Goal: Task Accomplishment & Management: Complete application form

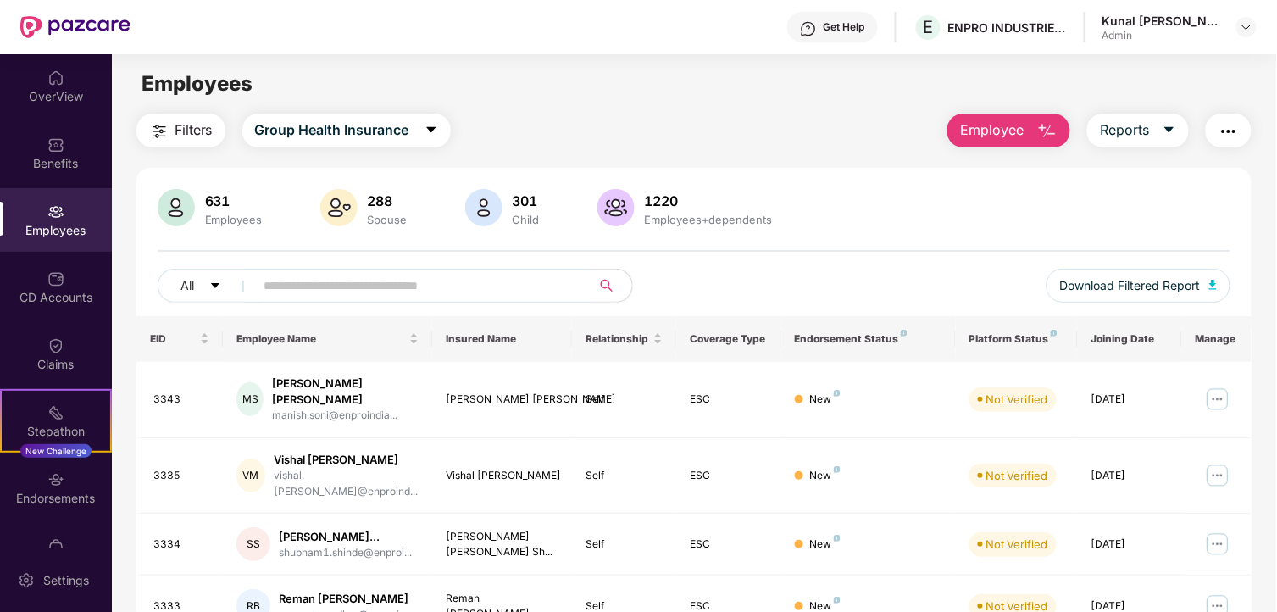
click at [265, 282] on input "text" at bounding box center [416, 285] width 304 height 25
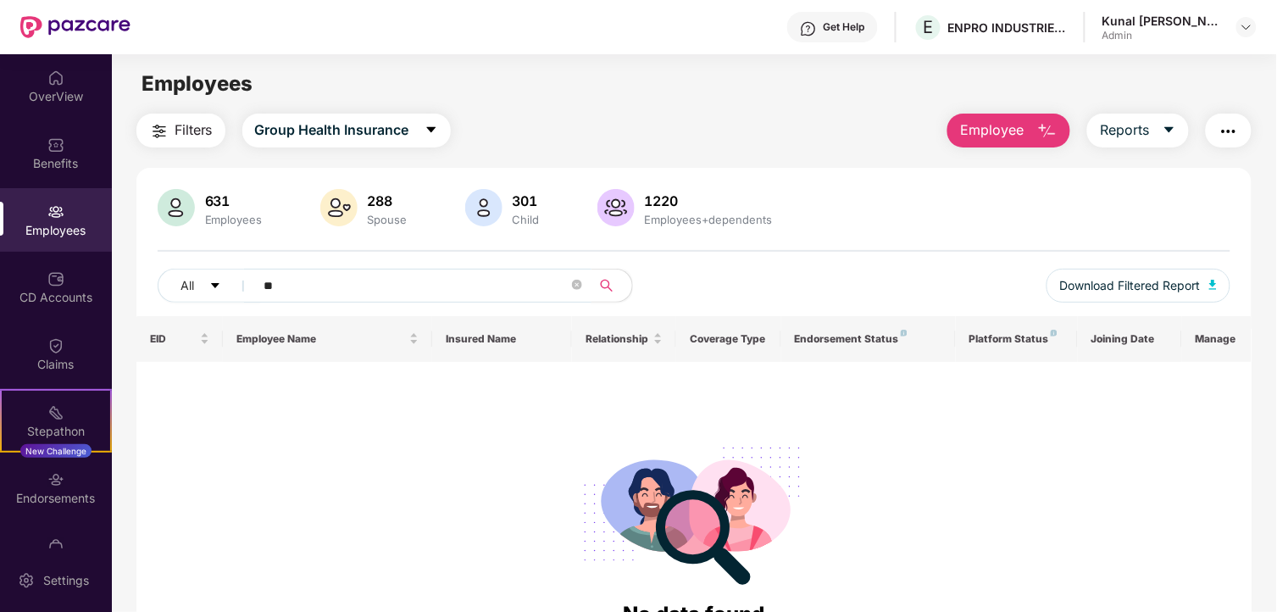
type input "*"
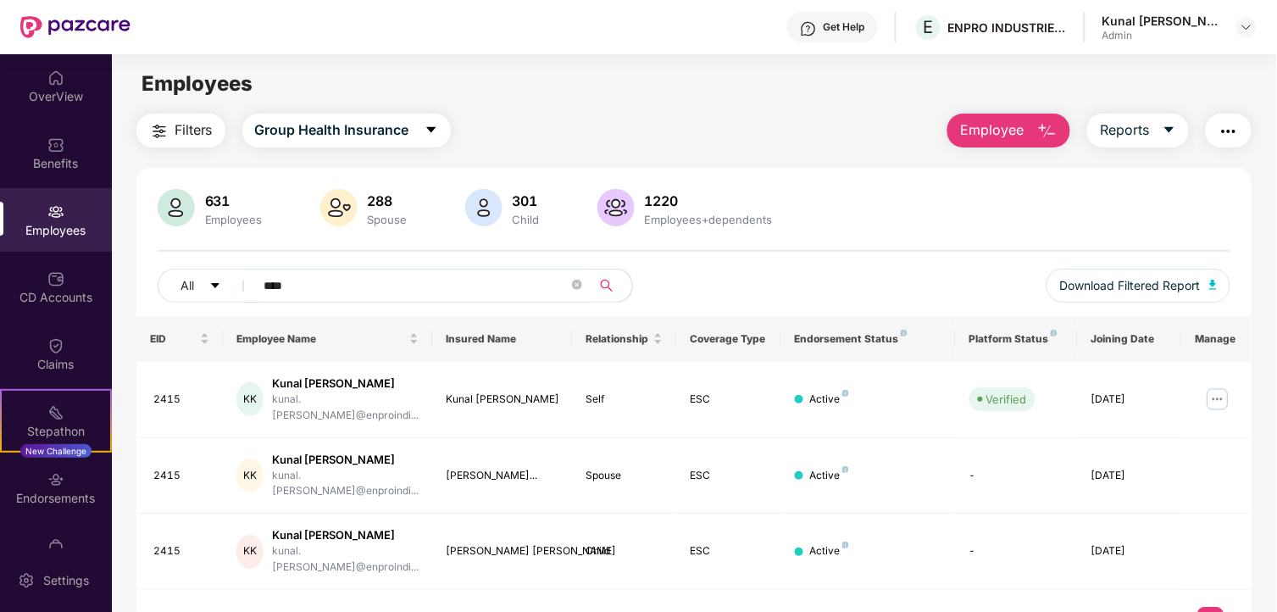
type input "****"
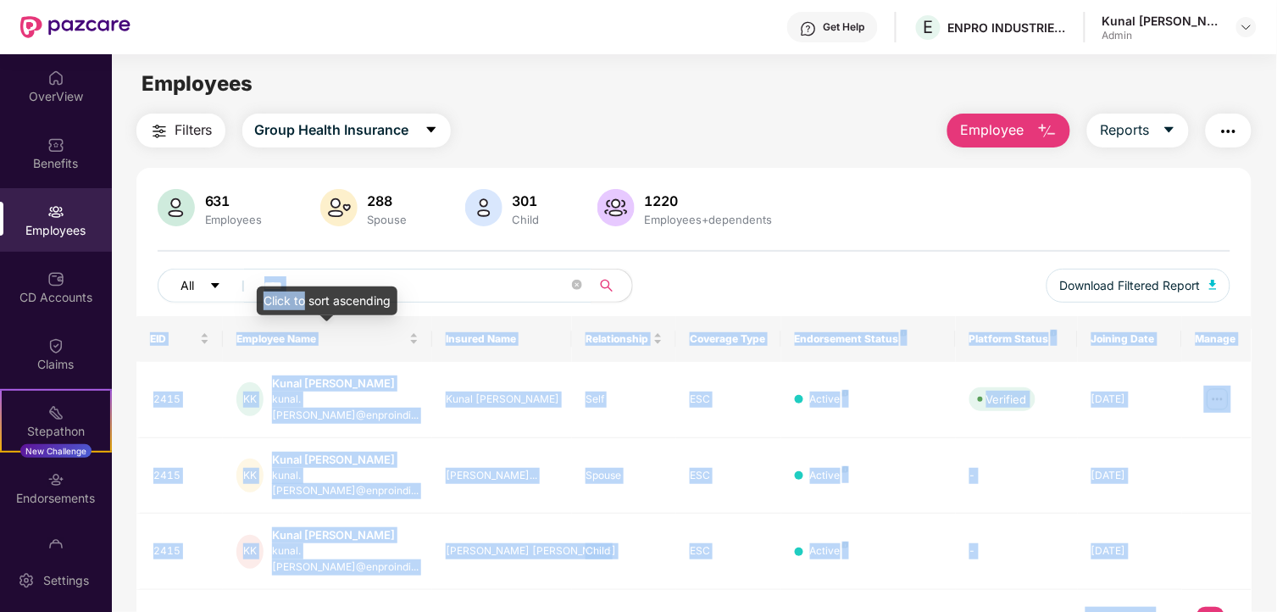
drag, startPoint x: 305, startPoint y: 290, endPoint x: 209, endPoint y: 290, distance: 96.6
click at [209, 290] on body "Get Help E ENPRO INDUSTRIES PVT LTD Kunal Pradeep Kudale Admin OverView Benefit…" at bounding box center [638, 306] width 1277 height 612
drag, startPoint x: 209, startPoint y: 290, endPoint x: 331, endPoint y: 297, distance: 122.2
click at [331, 297] on input "****" at bounding box center [416, 285] width 304 height 25
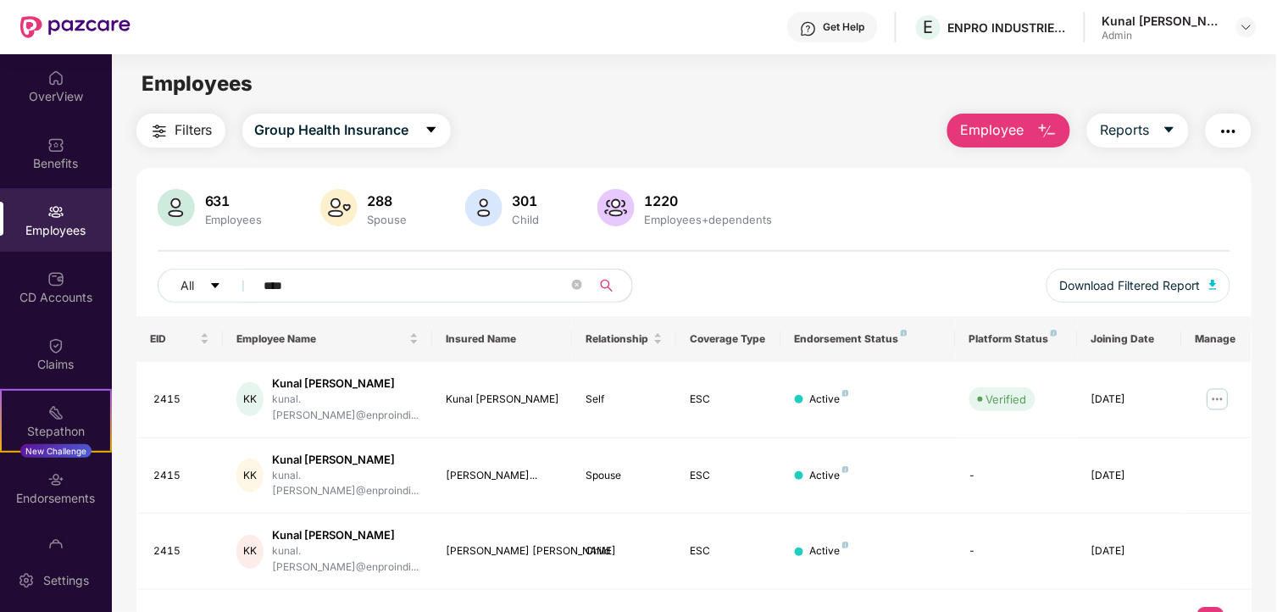
drag, startPoint x: 324, startPoint y: 284, endPoint x: 220, endPoint y: 303, distance: 105.1
click at [220, 303] on div "All **** Download Filtered Report" at bounding box center [695, 292] width 1074 height 47
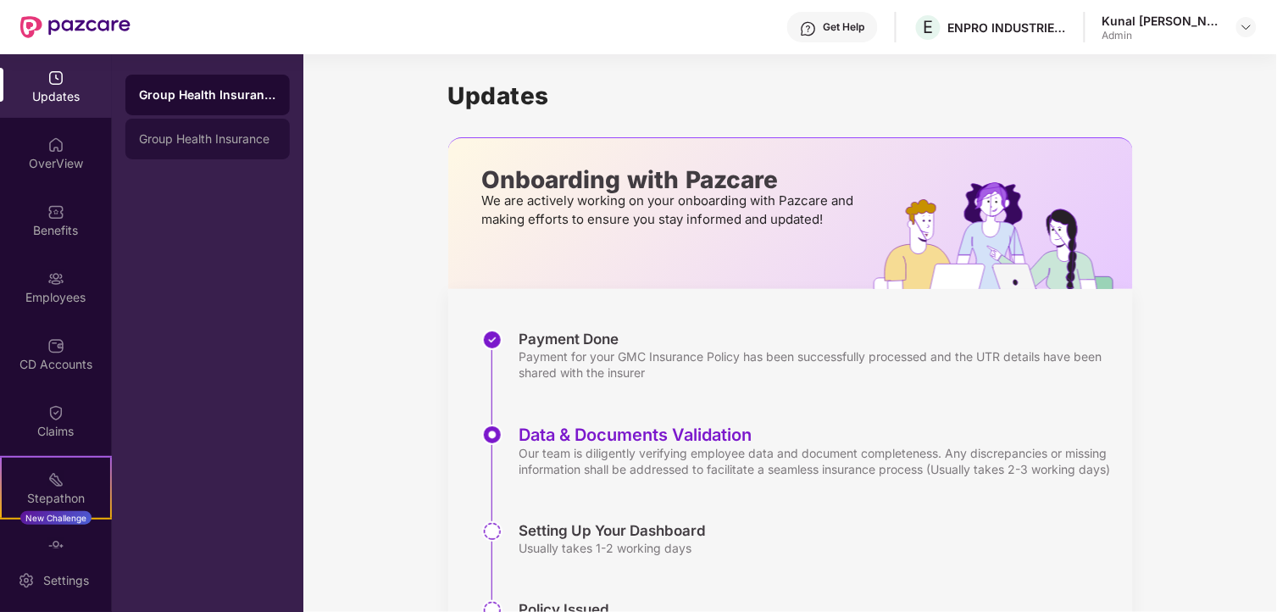
click at [203, 142] on div "Group Health Insurance" at bounding box center [207, 139] width 137 height 14
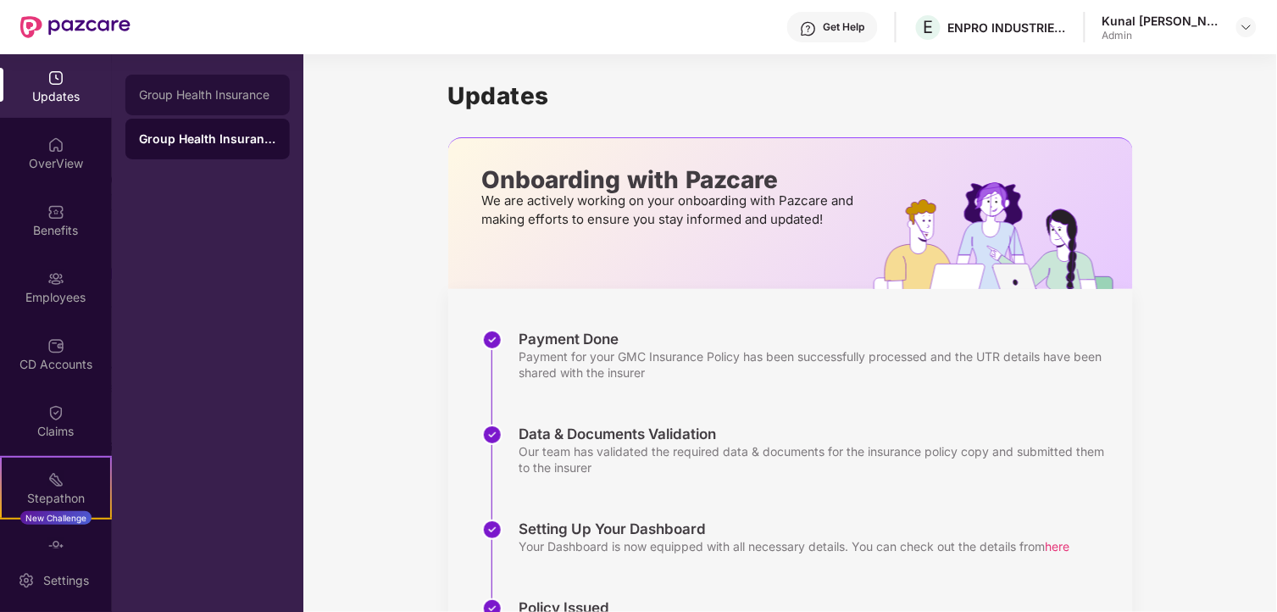
click at [210, 95] on div "Group Health Insurance" at bounding box center [207, 95] width 137 height 14
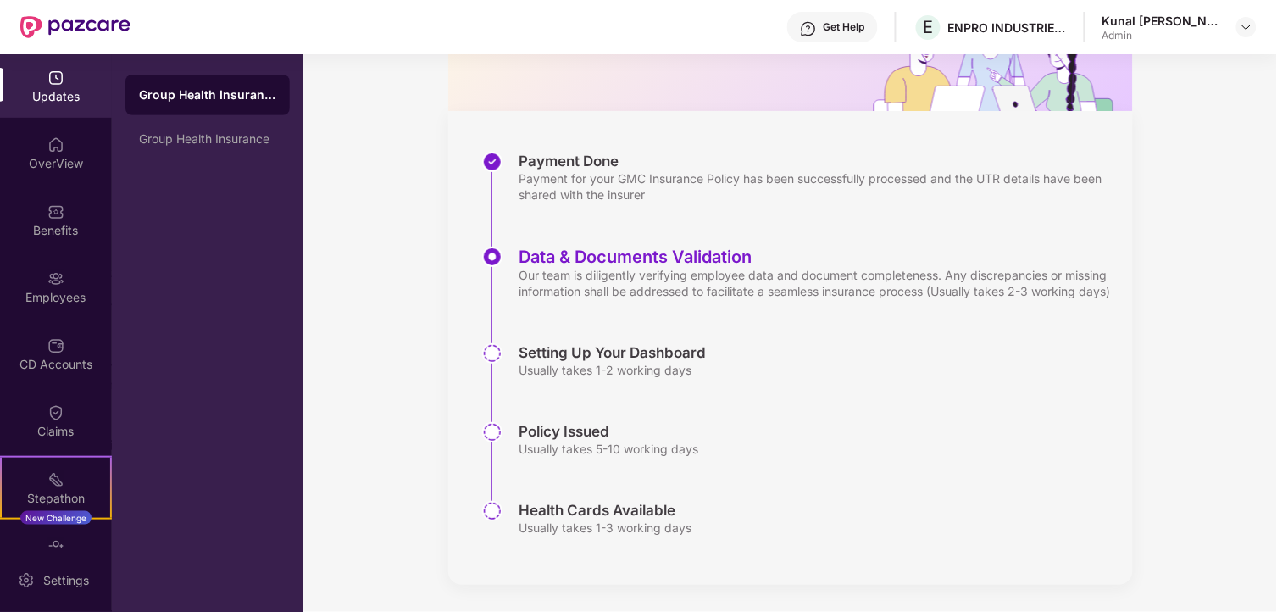
scroll to position [193, 0]
click at [48, 286] on img at bounding box center [55, 278] width 17 height 17
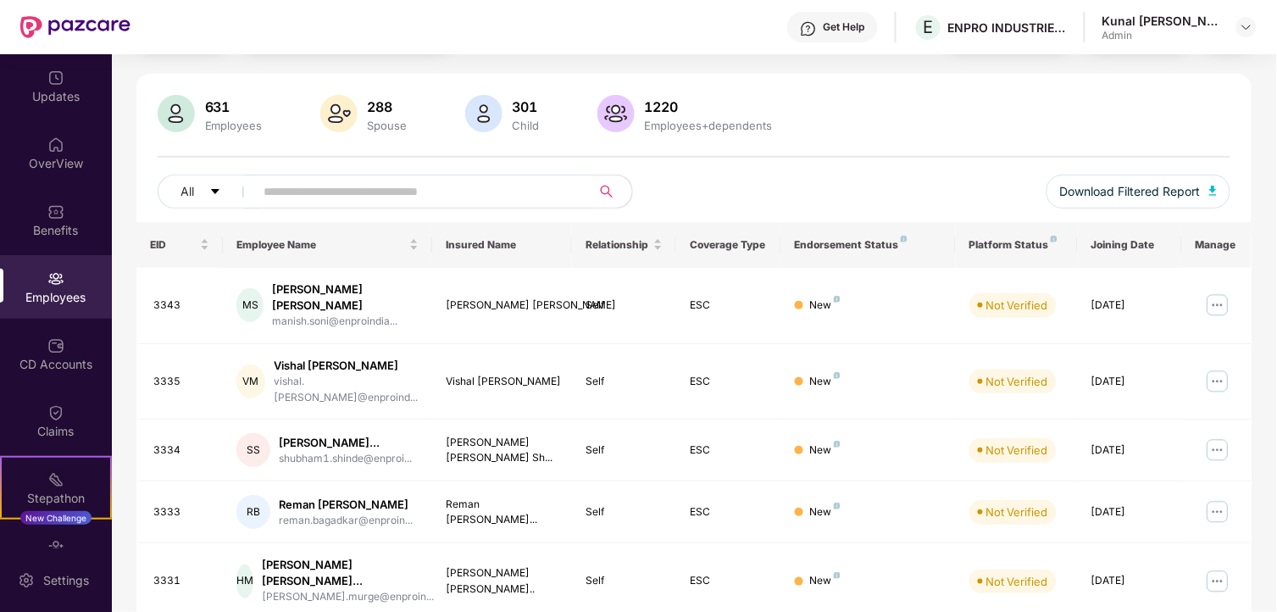
scroll to position [193, 0]
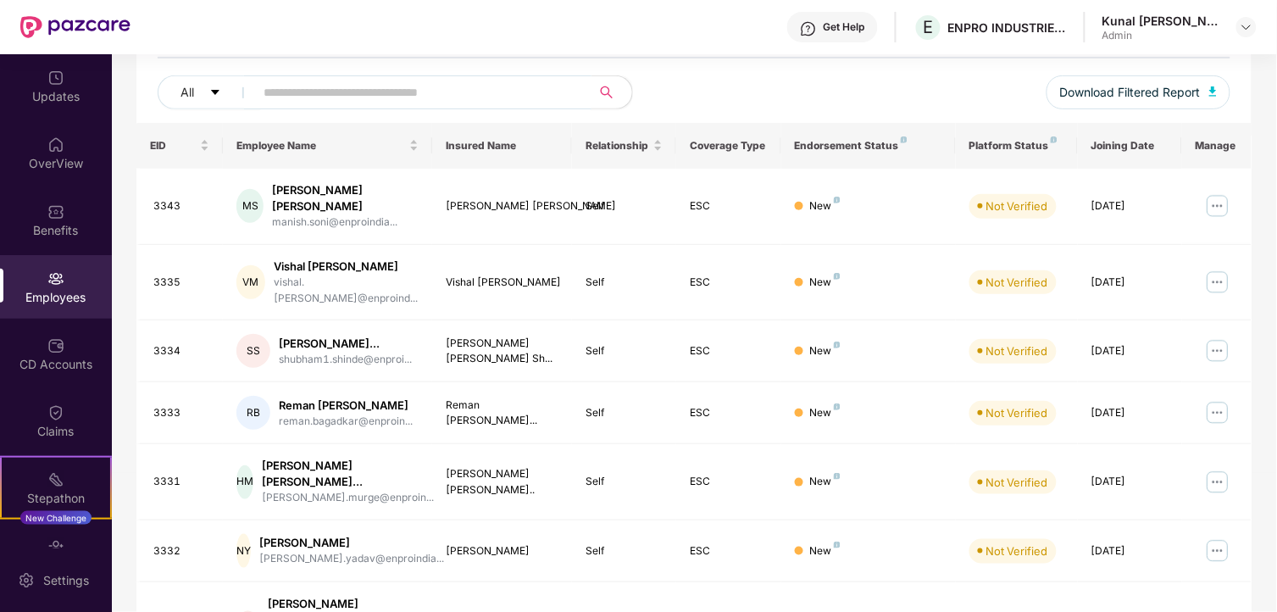
click at [346, 86] on input "text" at bounding box center [416, 92] width 304 height 25
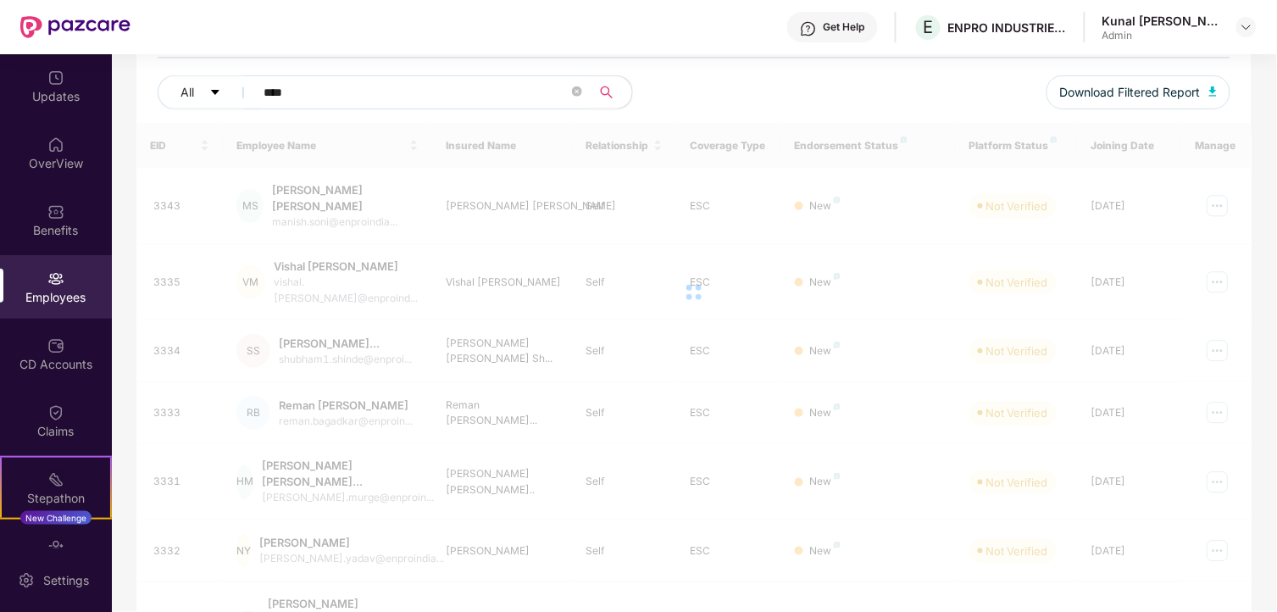
scroll to position [54, 0]
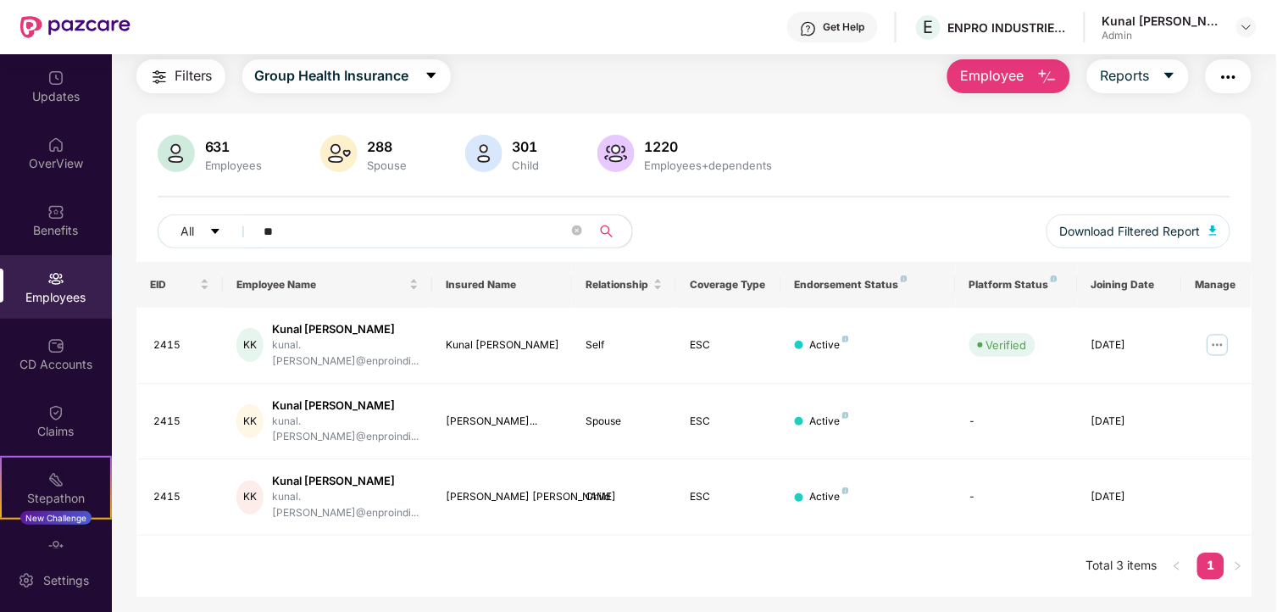
type input "*"
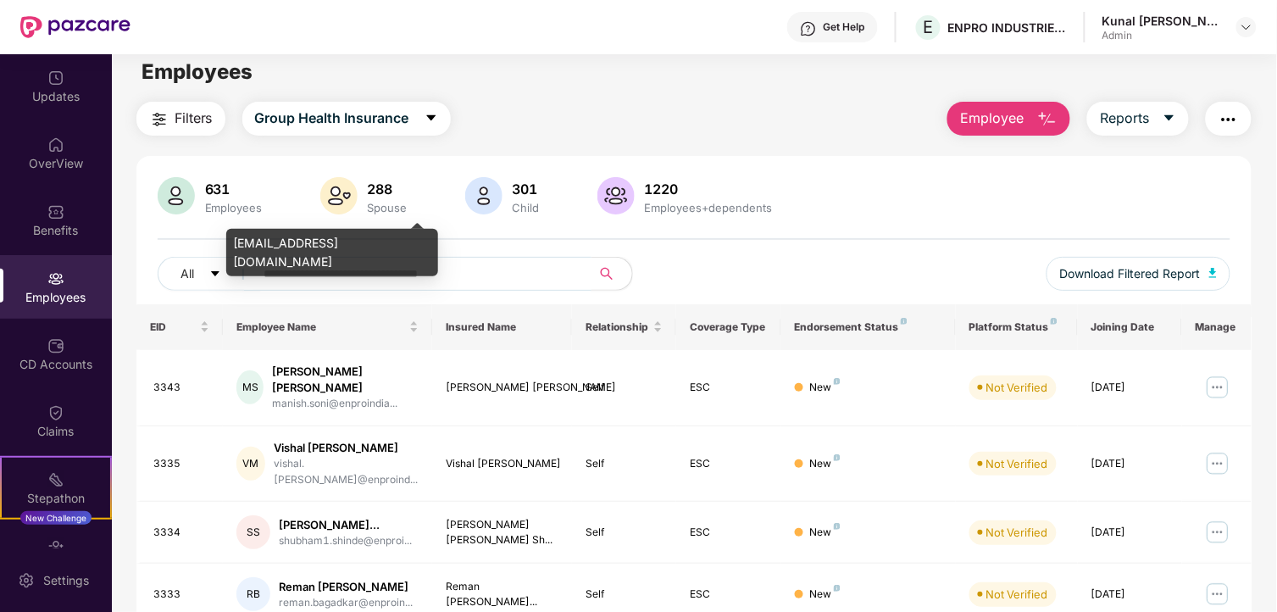
scroll to position [0, 0]
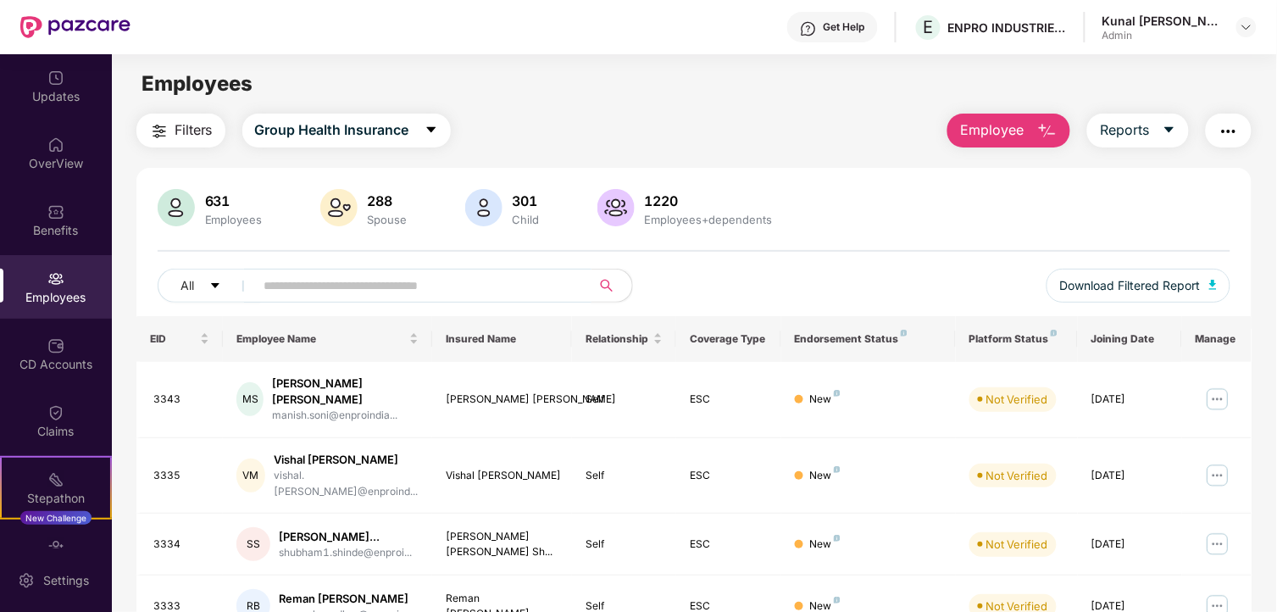
click at [986, 131] on span "Employee" at bounding box center [992, 130] width 64 height 21
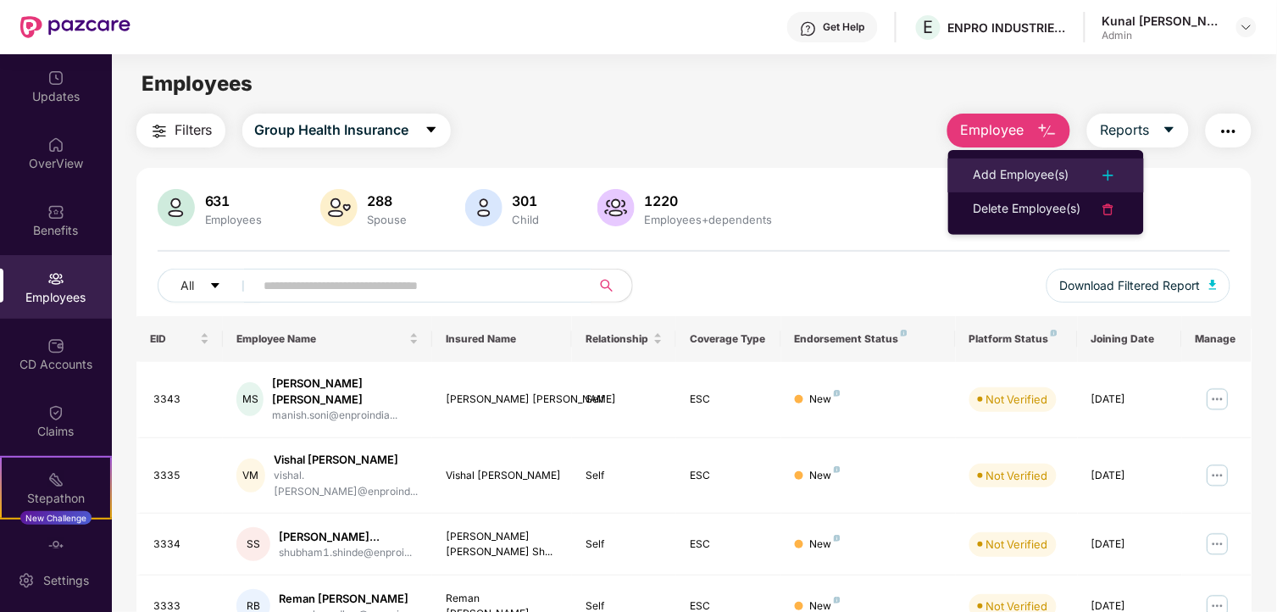
click at [1007, 159] on li "Add Employee(s)" at bounding box center [1046, 175] width 196 height 34
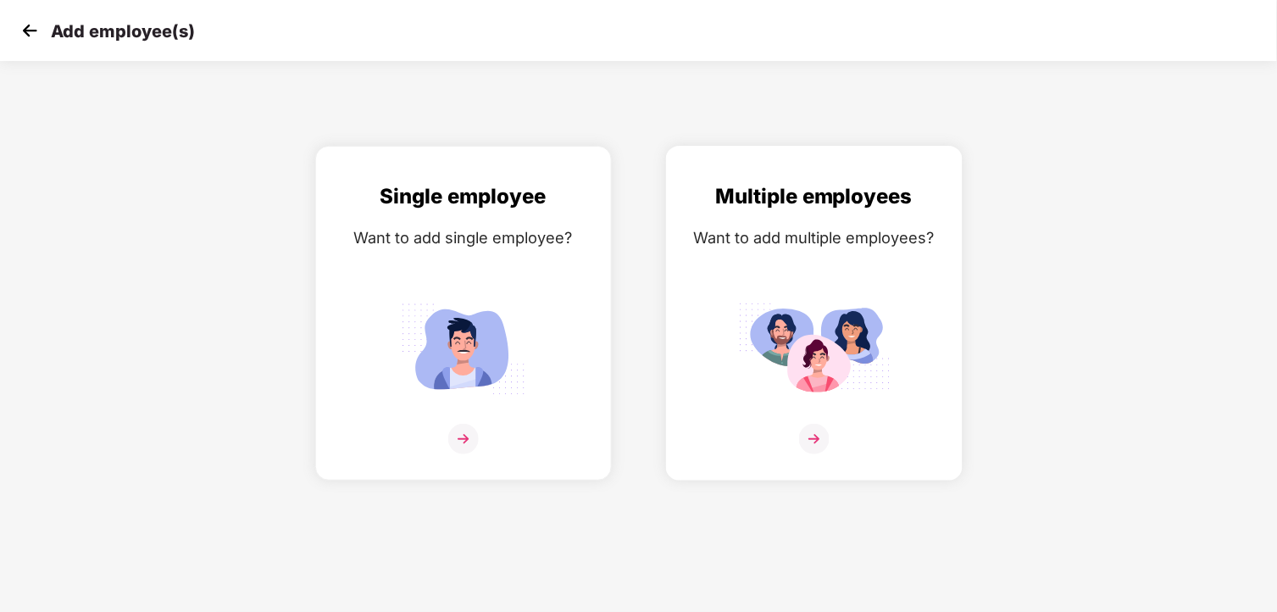
click at [776, 285] on div "Multiple employees Want to add multiple employees?" at bounding box center [814, 328] width 261 height 295
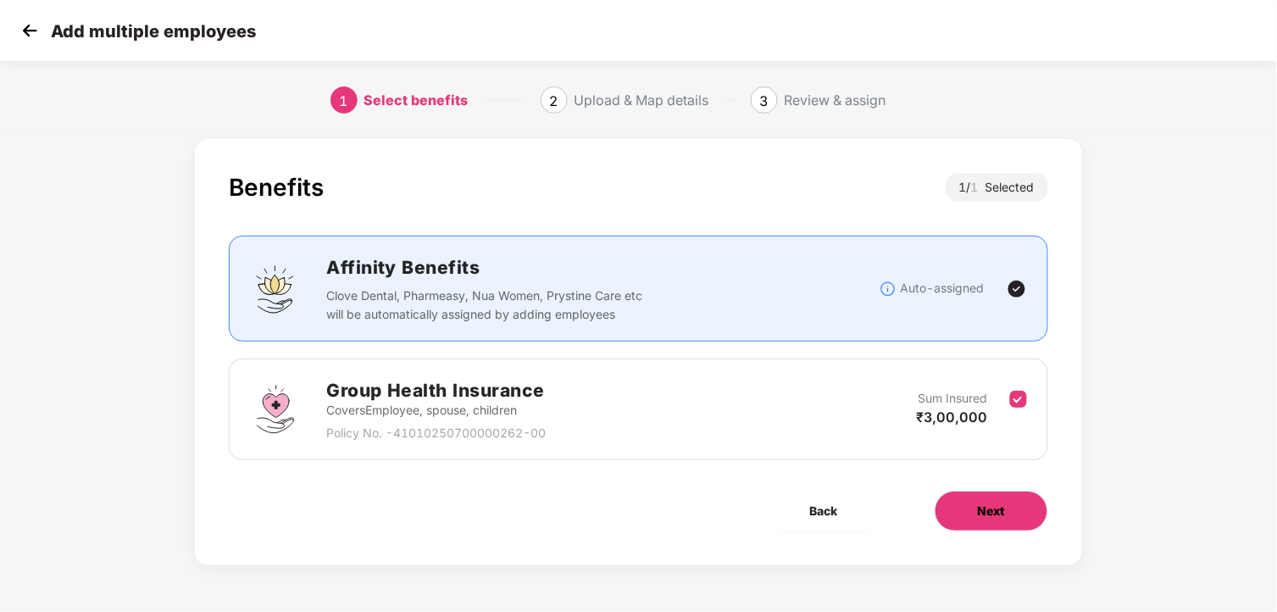
click at [1005, 510] on button "Next" at bounding box center [992, 511] width 114 height 41
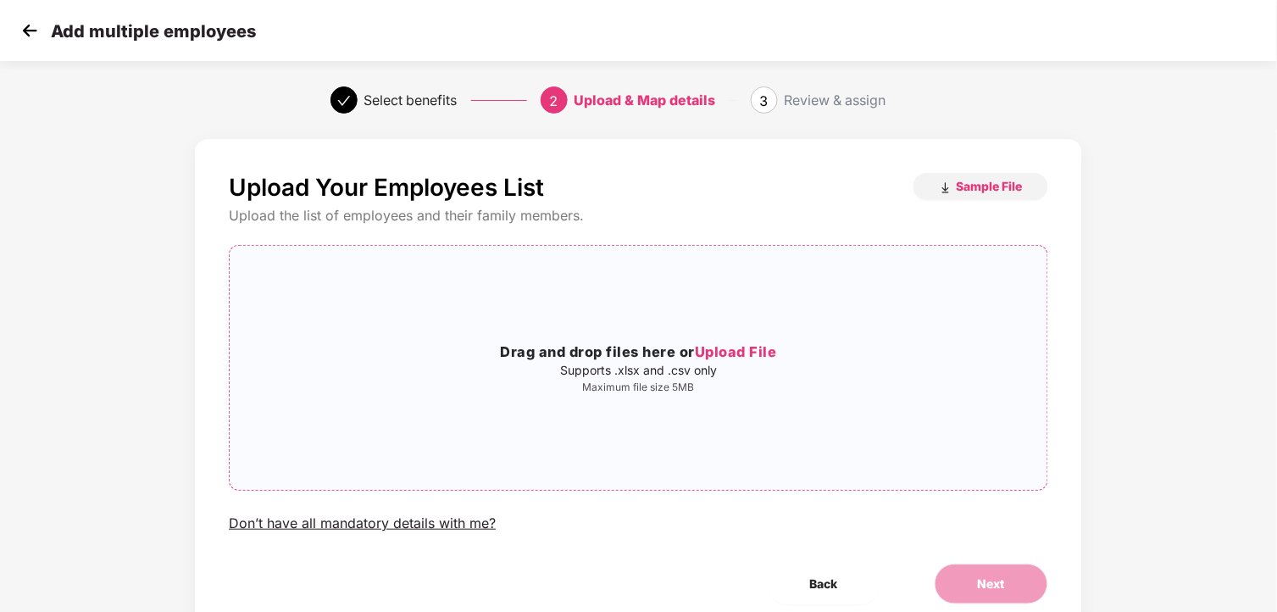
click at [681, 388] on p "Maximum file size 5MB" at bounding box center [639, 388] width 818 height 14
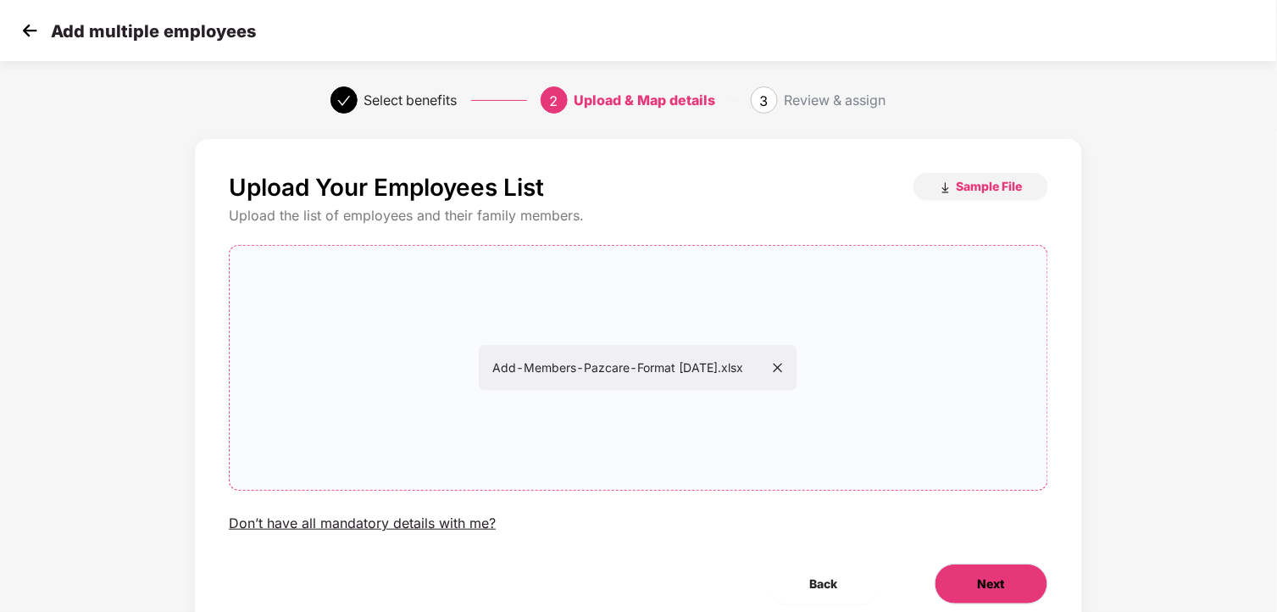
click at [998, 577] on span "Next" at bounding box center [991, 584] width 27 height 19
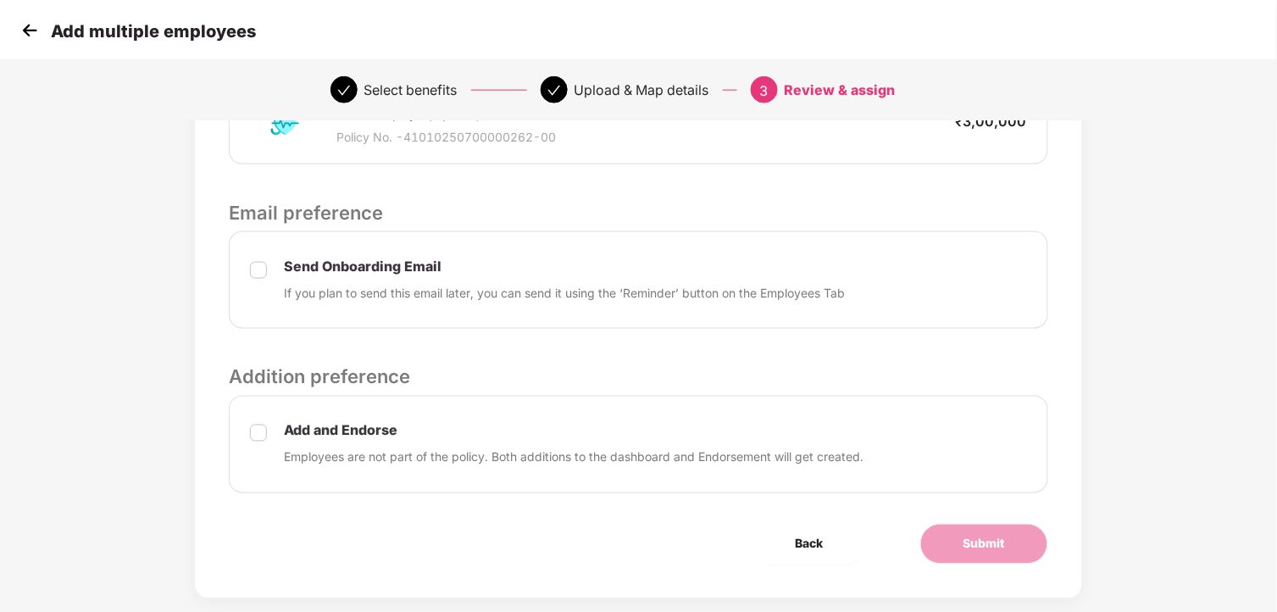
scroll to position [470, 0]
click at [976, 541] on span "Submit" at bounding box center [985, 542] width 42 height 19
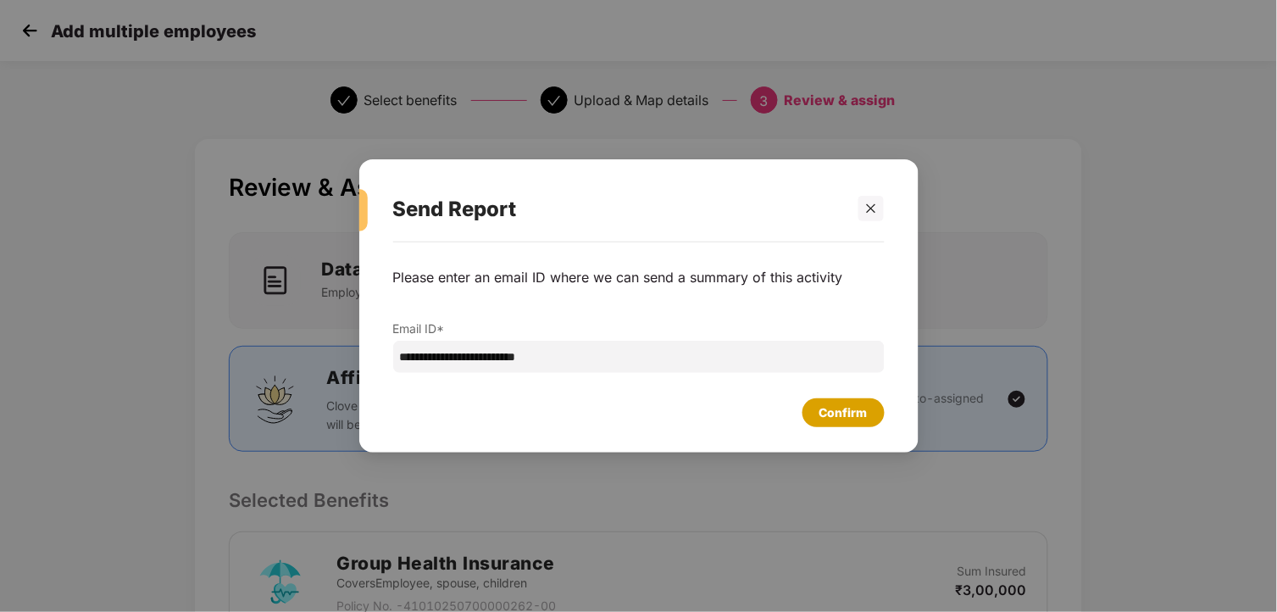
click at [866, 404] on div "Confirm" at bounding box center [844, 412] width 48 height 19
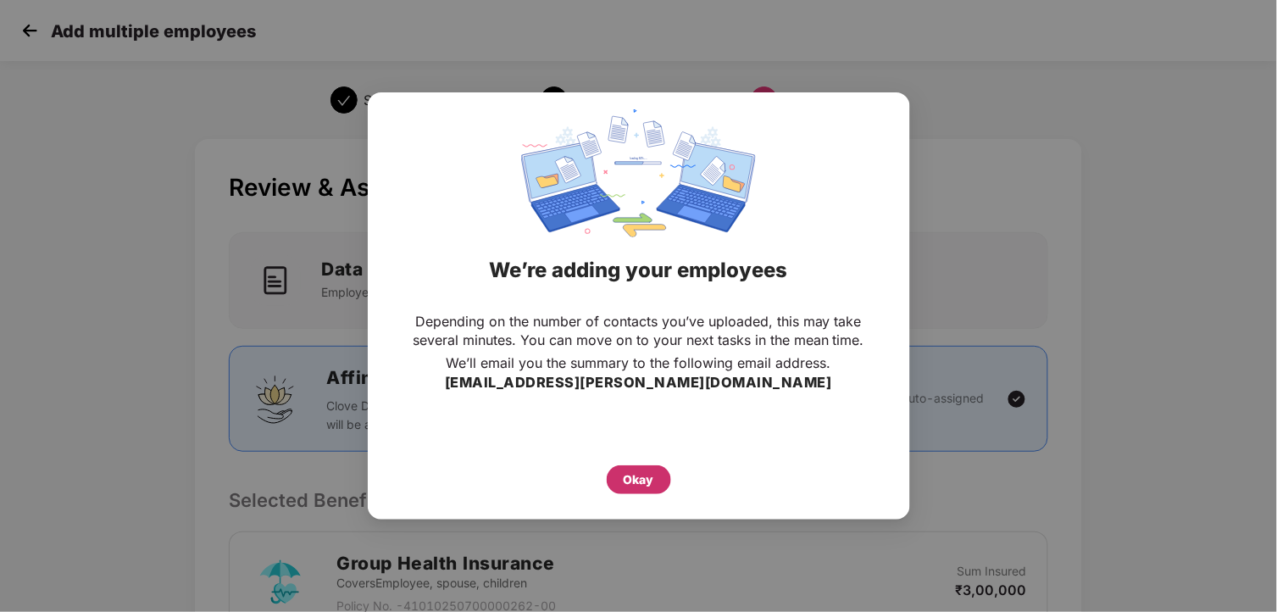
click at [641, 470] on div "Okay" at bounding box center [639, 479] width 31 height 19
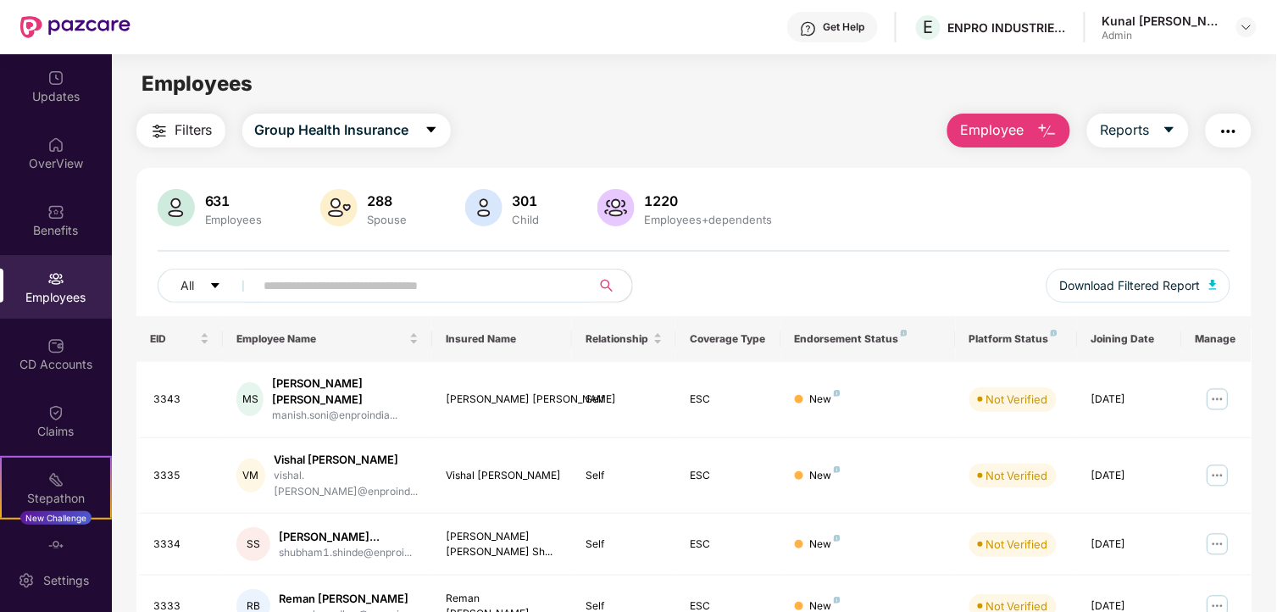
click at [328, 286] on input "text" at bounding box center [416, 285] width 304 height 25
type input "****"
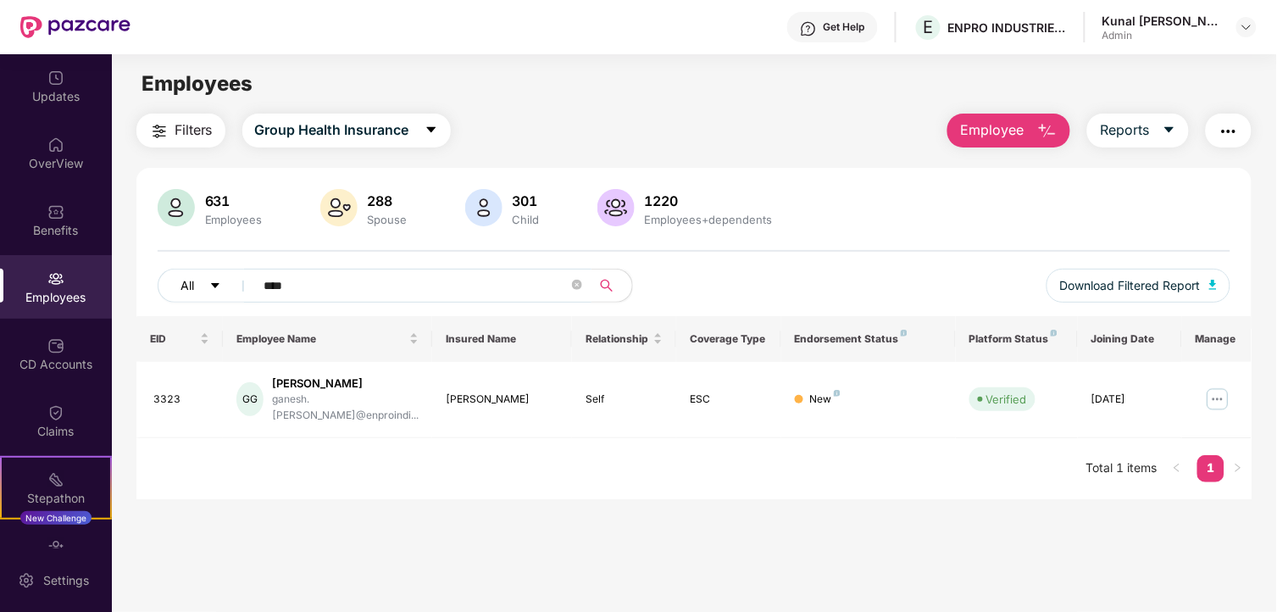
drag, startPoint x: 328, startPoint y: 286, endPoint x: 192, endPoint y: 273, distance: 137.1
click at [192, 273] on div "All ****" at bounding box center [426, 286] width 537 height 34
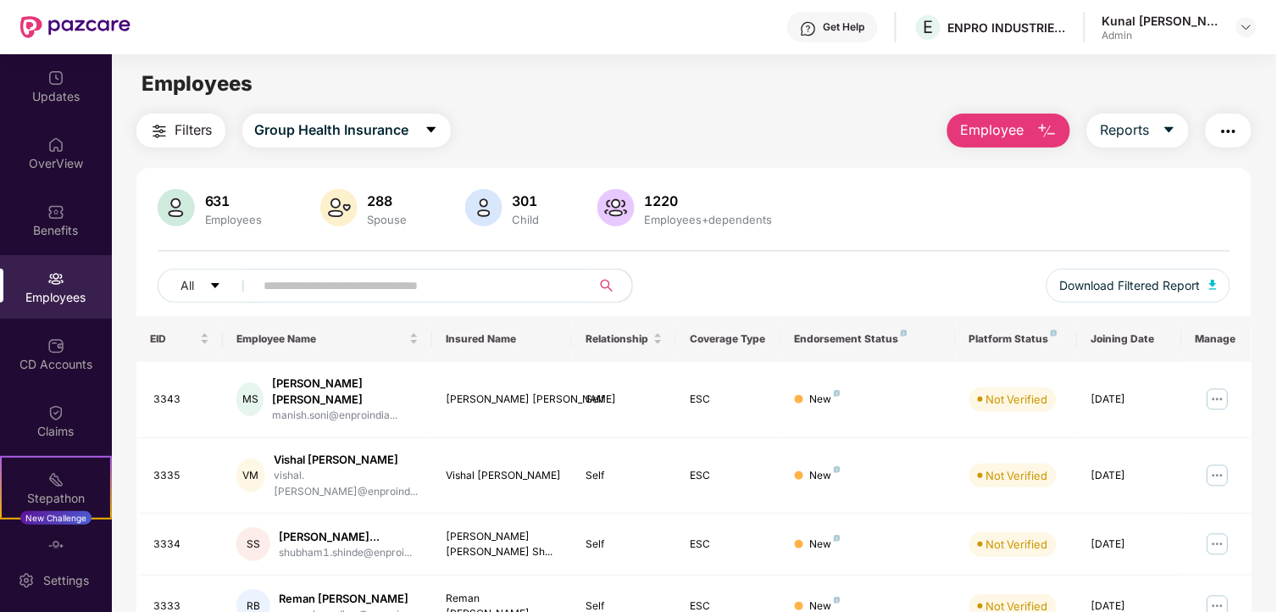
click at [354, 281] on input "text" at bounding box center [416, 285] width 304 height 25
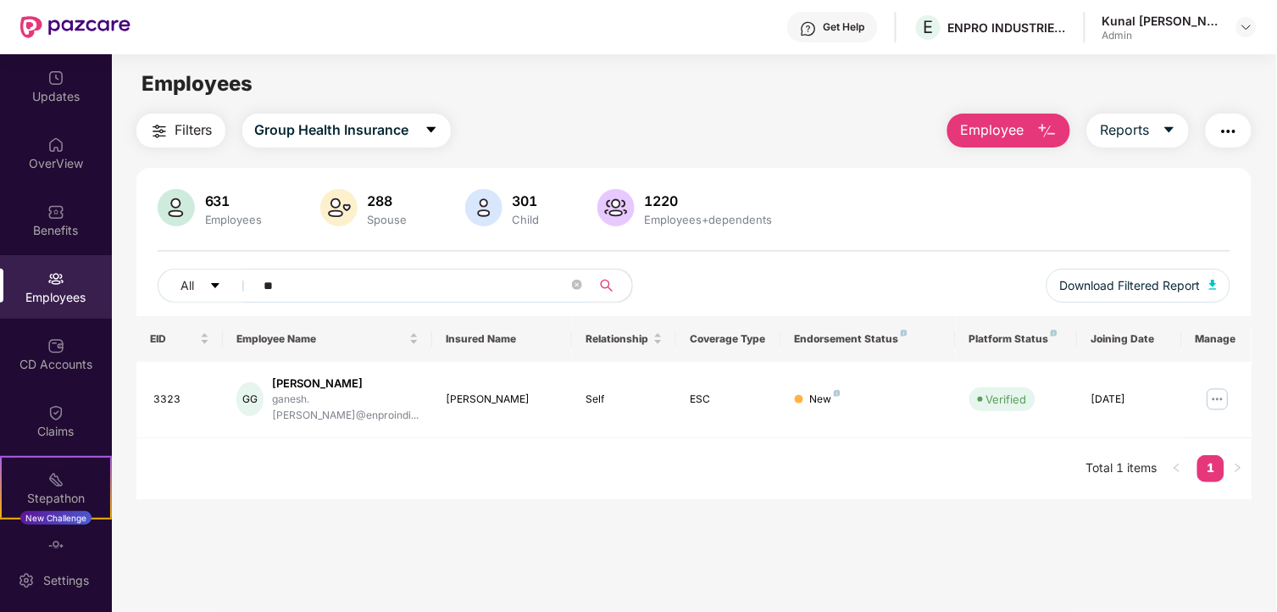
type input "*"
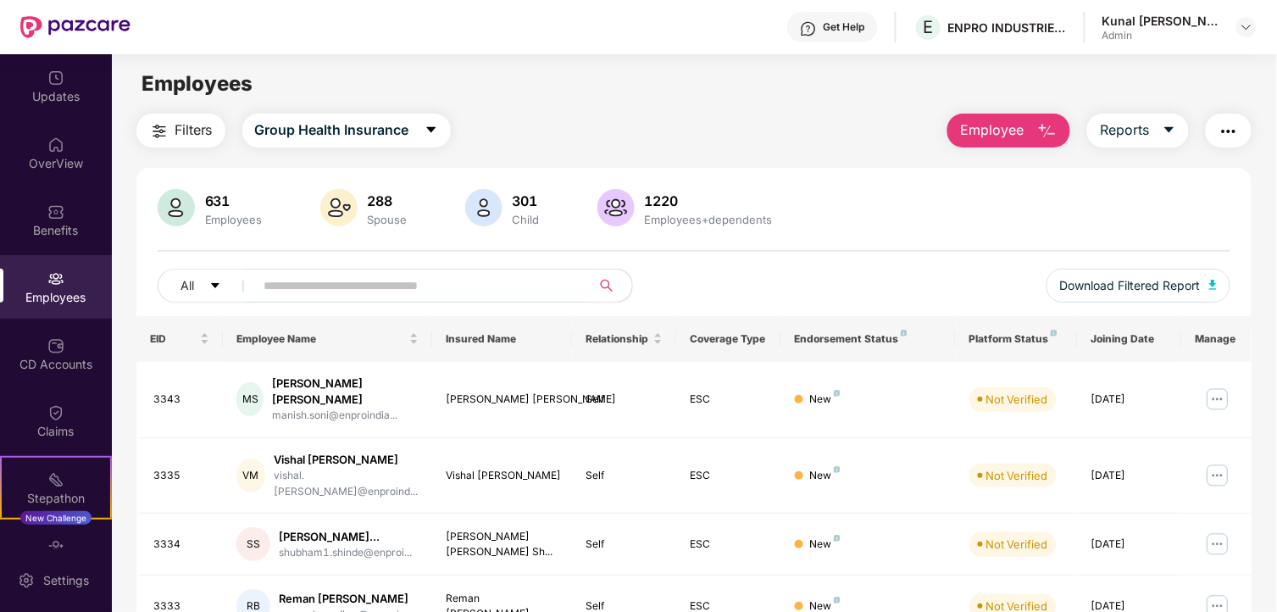
click at [294, 283] on input "text" at bounding box center [416, 285] width 304 height 25
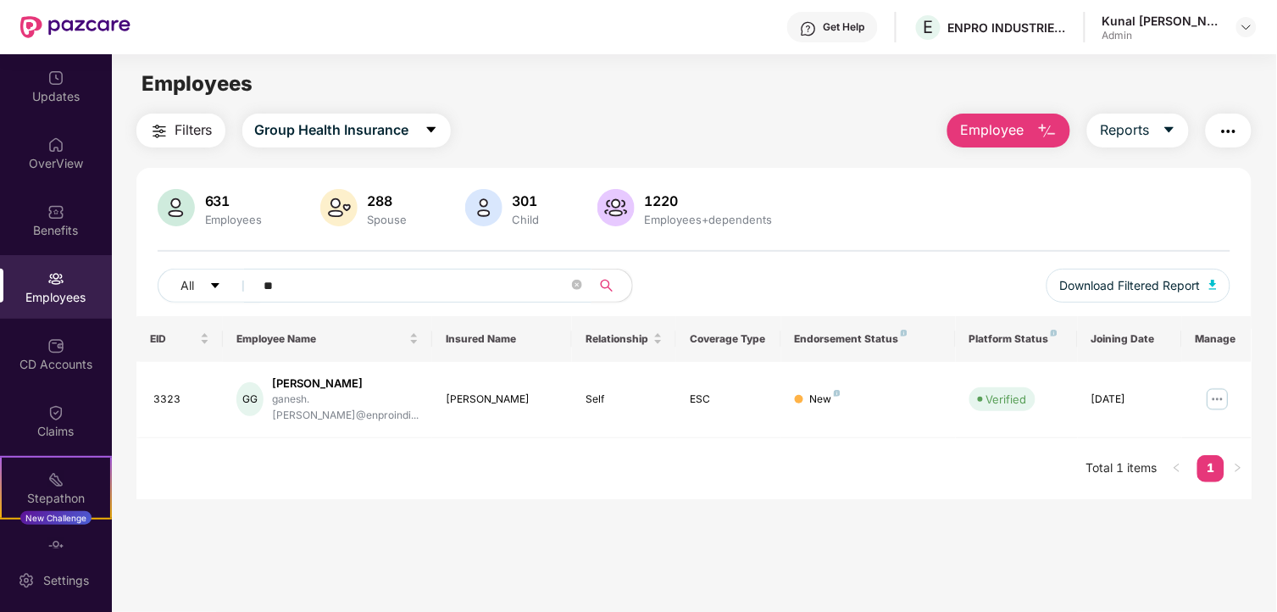
type input "*"
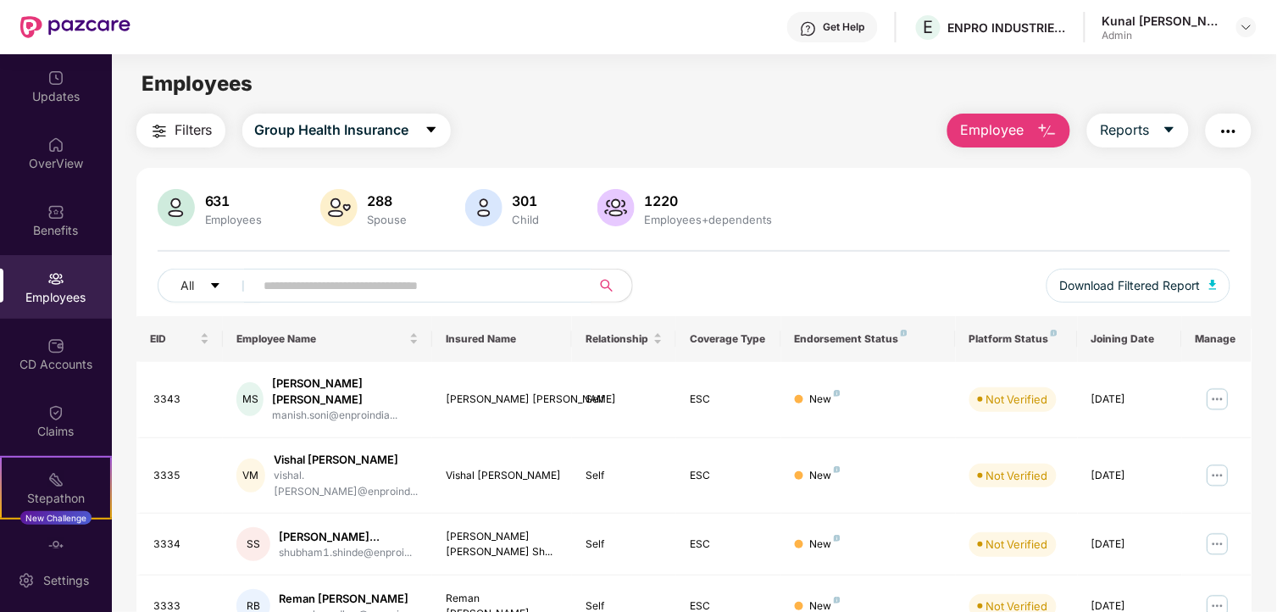
click at [359, 266] on div "631 Employees 288 Spouse 301 Child 1220 Employees+dependents All Download Filte…" at bounding box center [694, 252] width 1116 height 127
click at [356, 278] on input "text" at bounding box center [416, 285] width 304 height 25
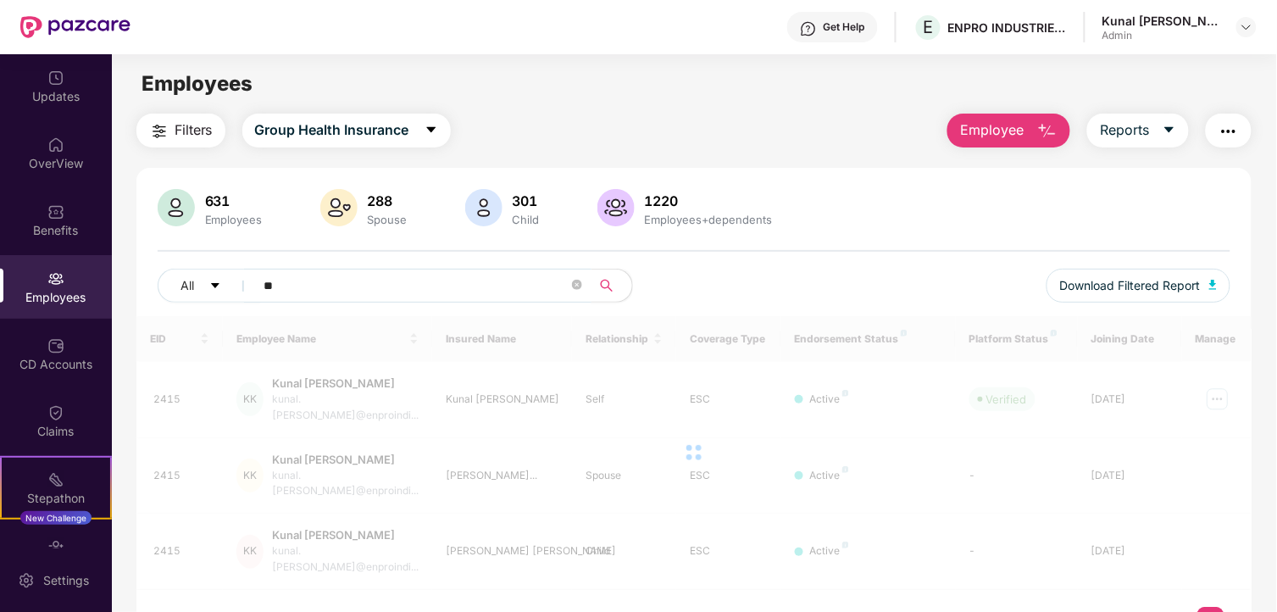
type input "*"
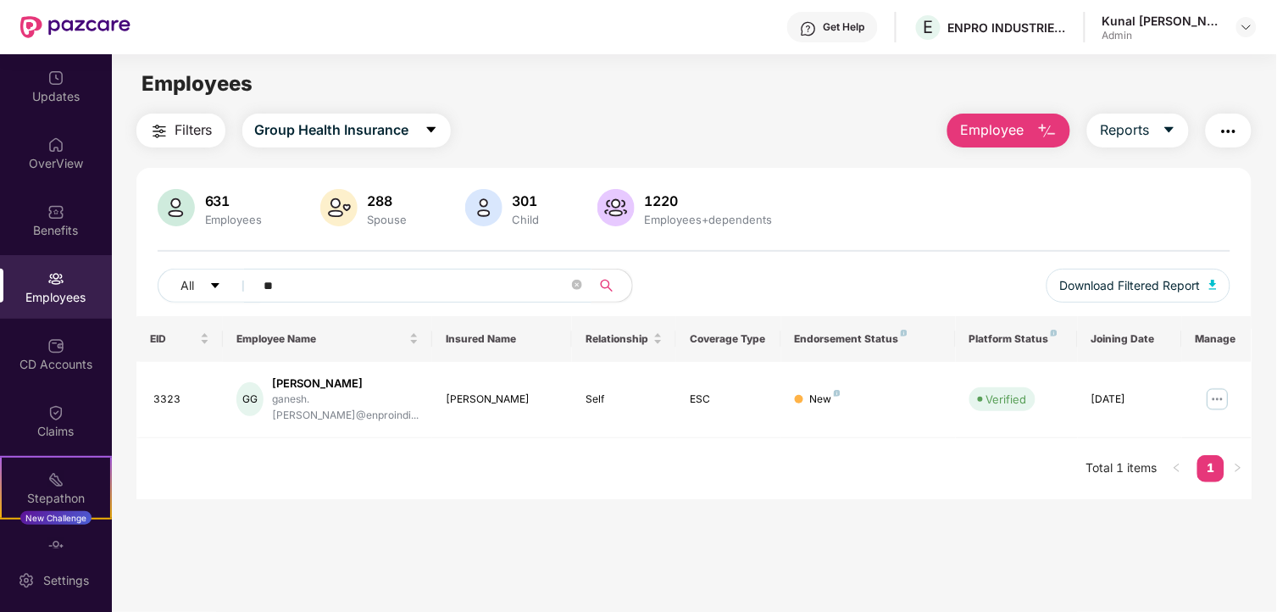
type input "*"
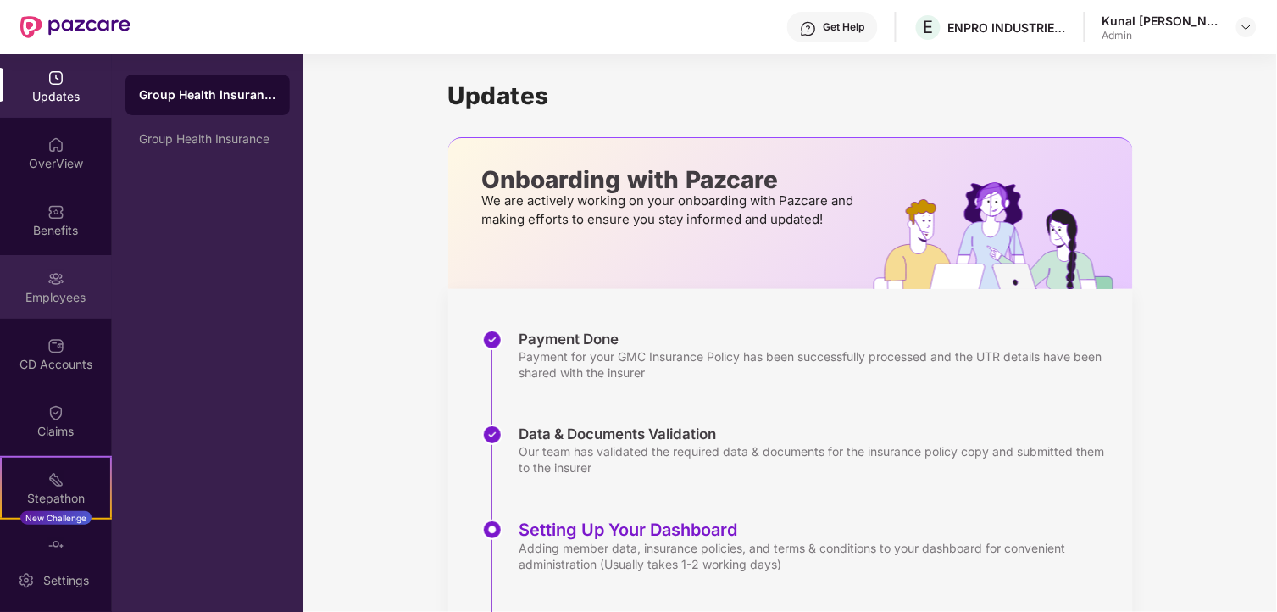
click at [47, 285] on img at bounding box center [55, 278] width 17 height 17
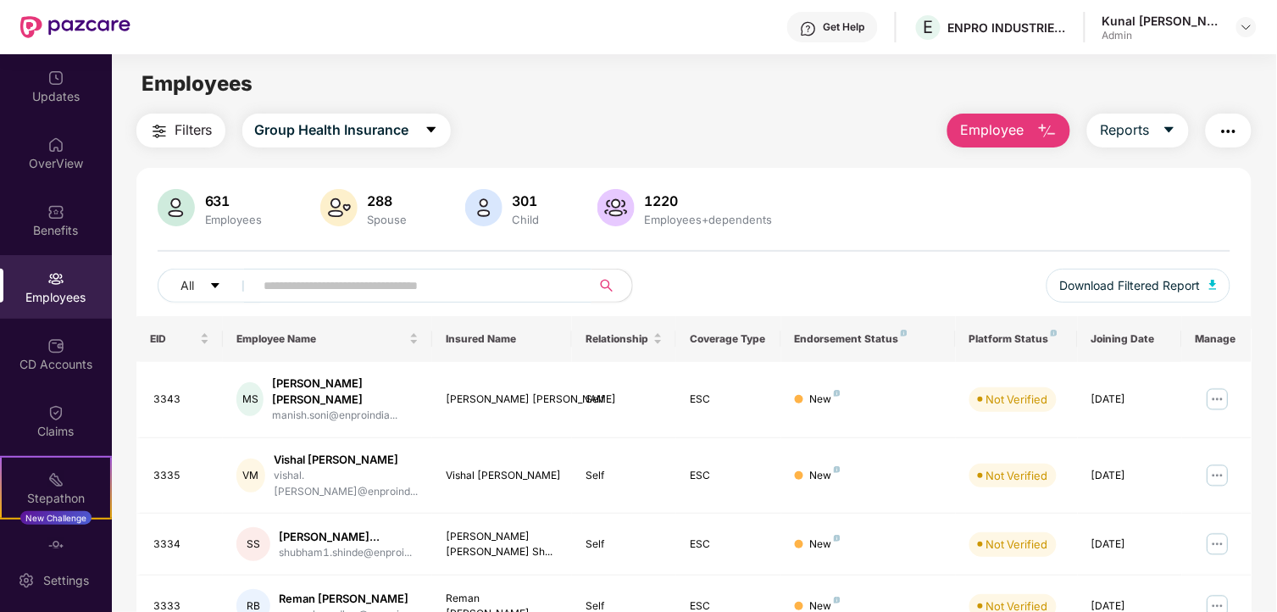
click at [509, 290] on input "text" at bounding box center [416, 285] width 304 height 25
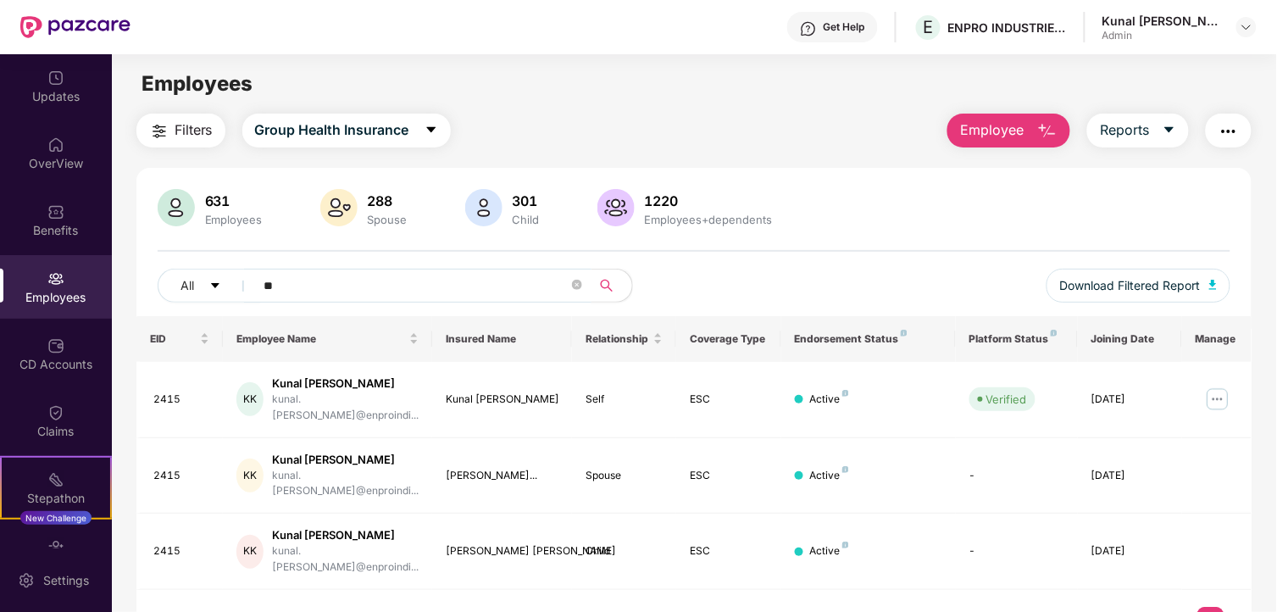
type input "*"
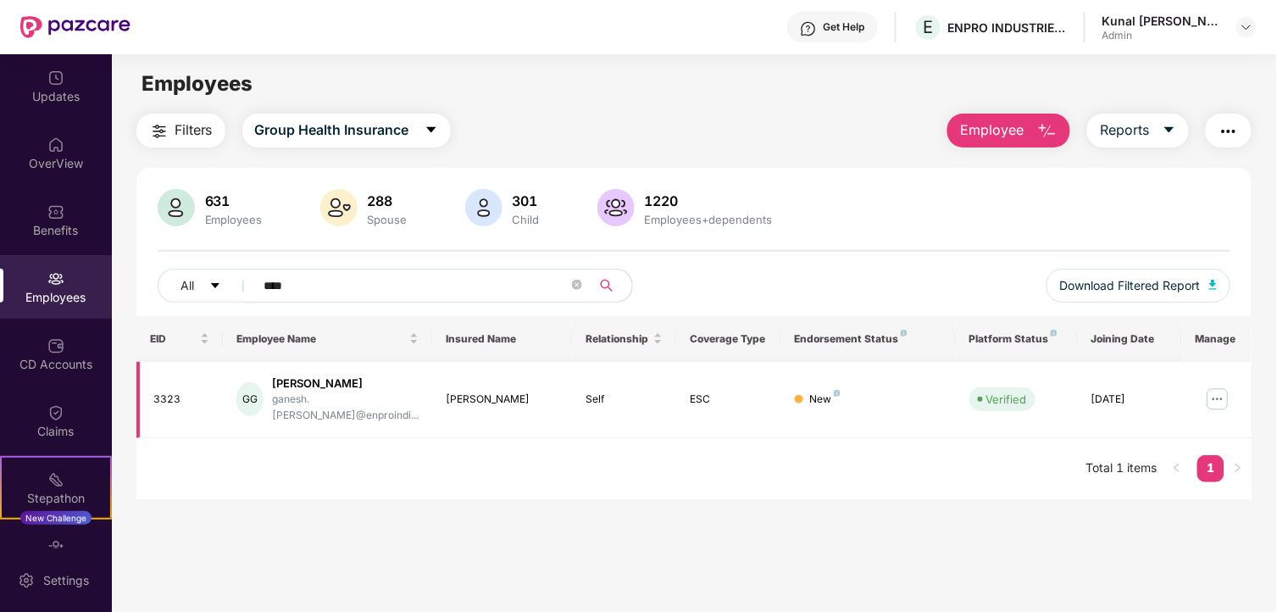
type input "****"
click at [1212, 393] on img at bounding box center [1217, 399] width 27 height 27
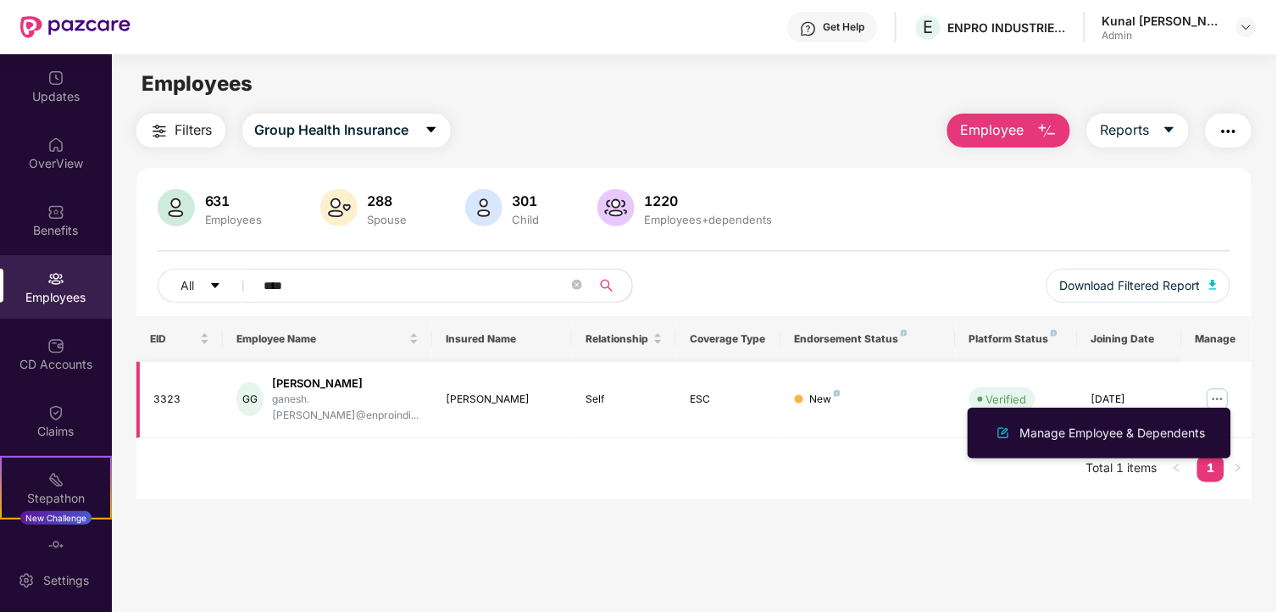
click at [1212, 393] on img at bounding box center [1217, 399] width 27 height 27
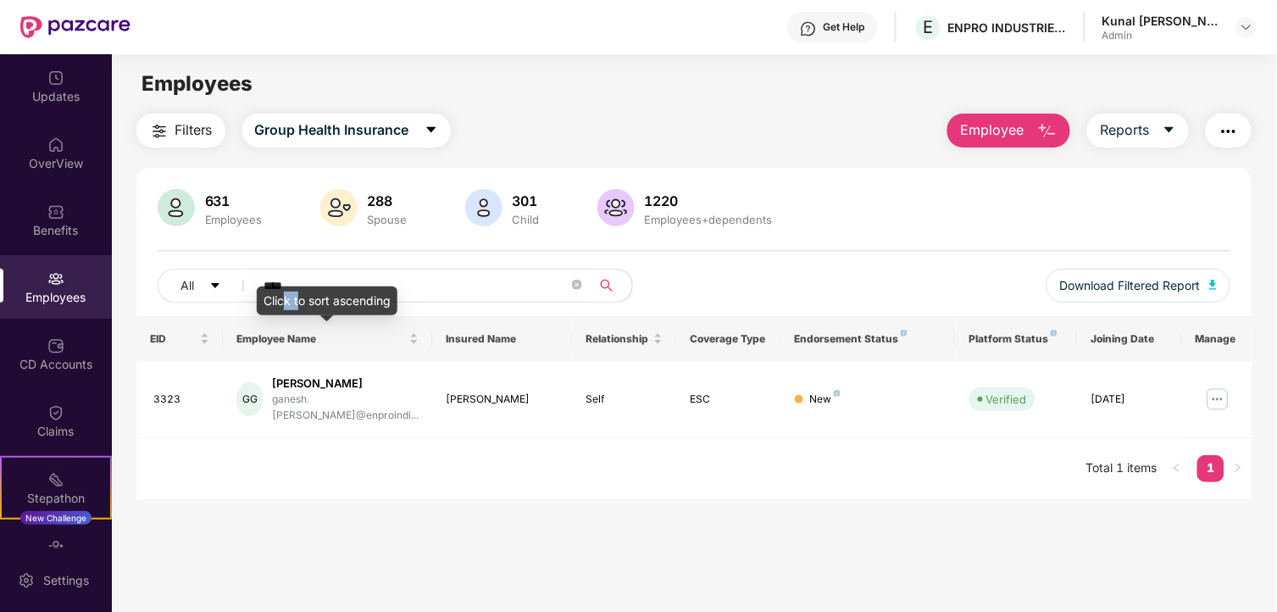
drag, startPoint x: 299, startPoint y: 295, endPoint x: 281, endPoint y: 288, distance: 19.0
click at [281, 288] on div "Click to sort ascending" at bounding box center [327, 300] width 141 height 29
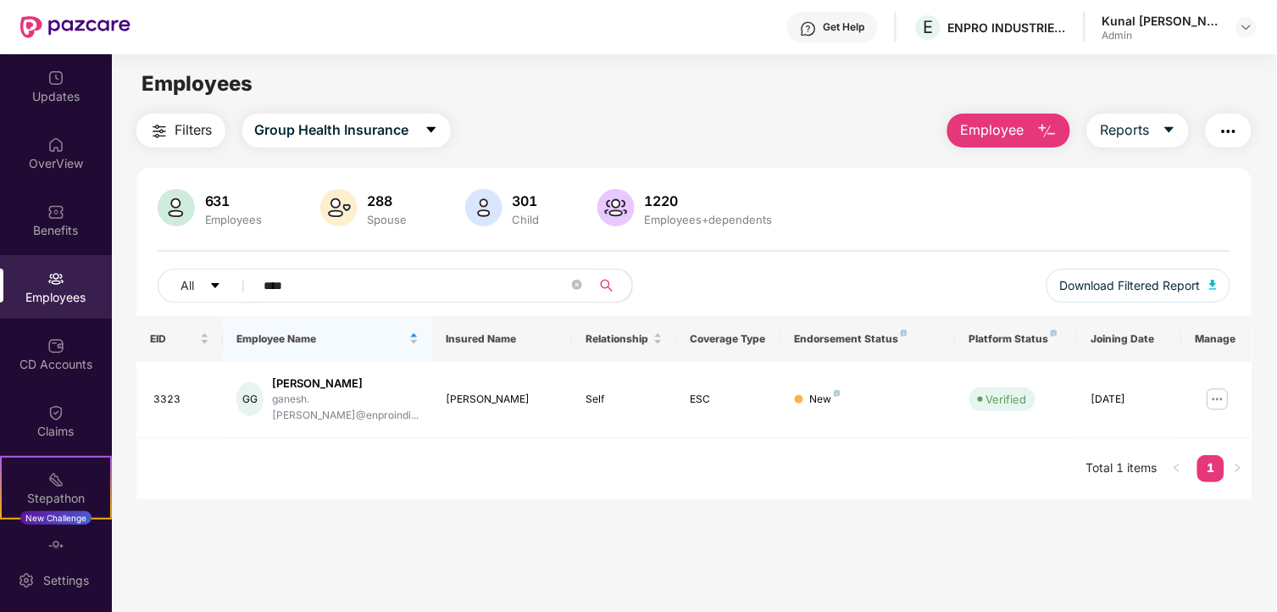
click at [307, 281] on input "****" at bounding box center [416, 285] width 304 height 25
drag, startPoint x: 307, startPoint y: 282, endPoint x: 153, endPoint y: 274, distance: 153.6
click at [153, 274] on div "631 Employees 288 Spouse 301 Child 1220 Employees+dependents All **** Download …" at bounding box center [694, 252] width 1116 height 127
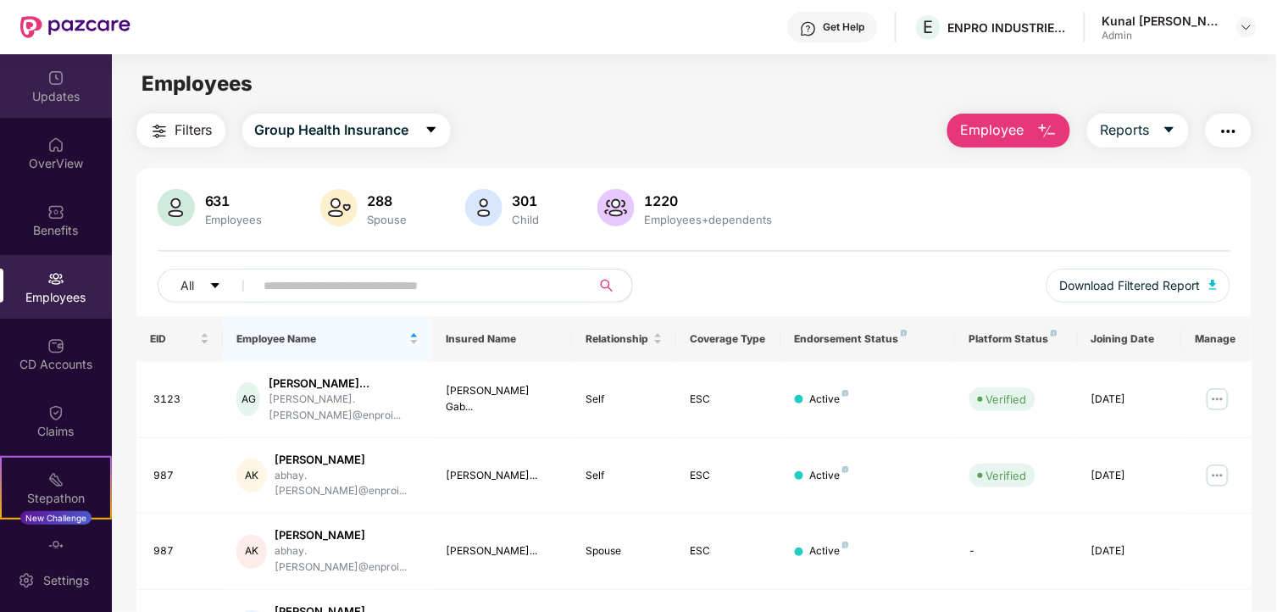
click at [45, 107] on div "Updates" at bounding box center [56, 86] width 112 height 64
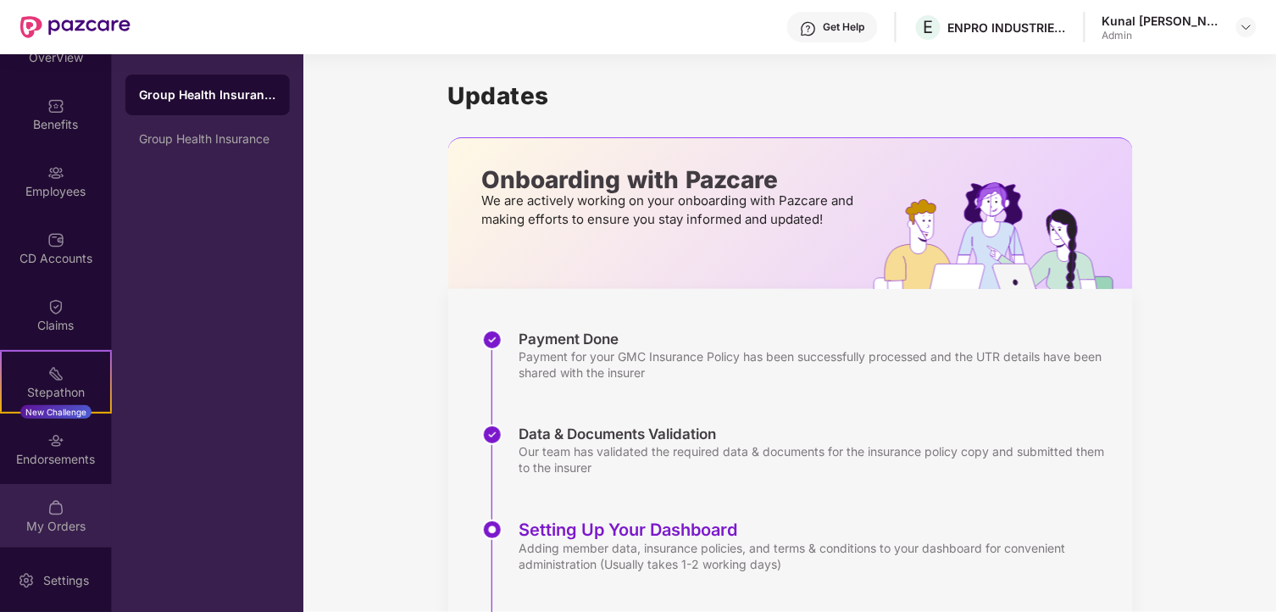
scroll to position [108, 0]
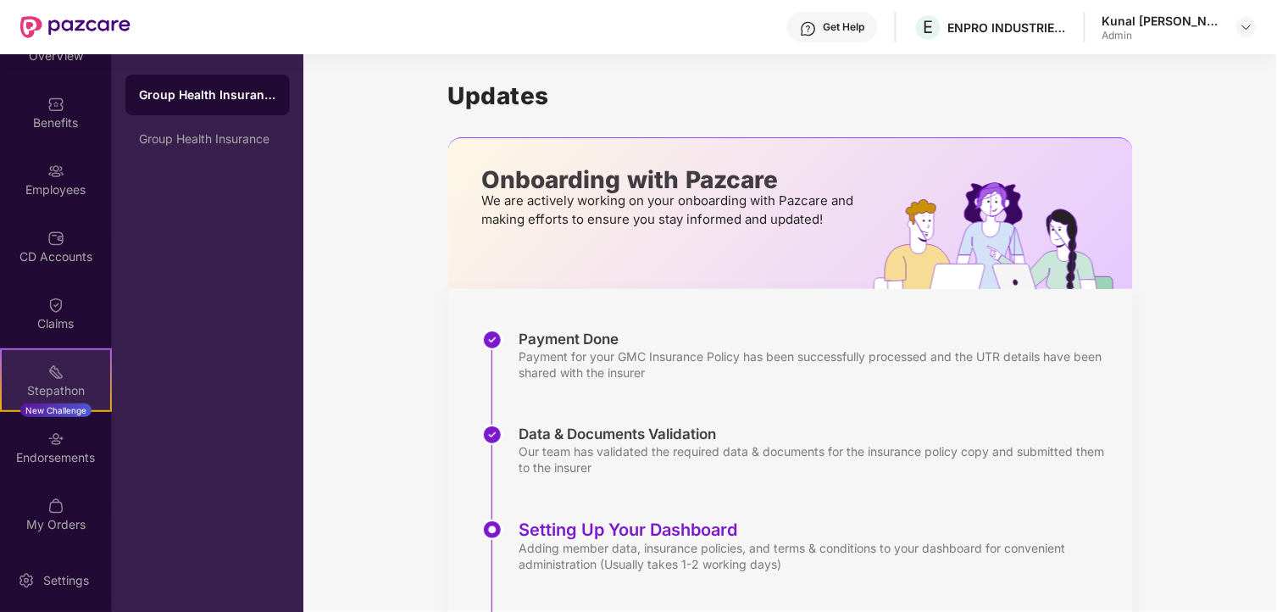
click at [60, 400] on div "Stepathon New Challenge" at bounding box center [56, 380] width 112 height 64
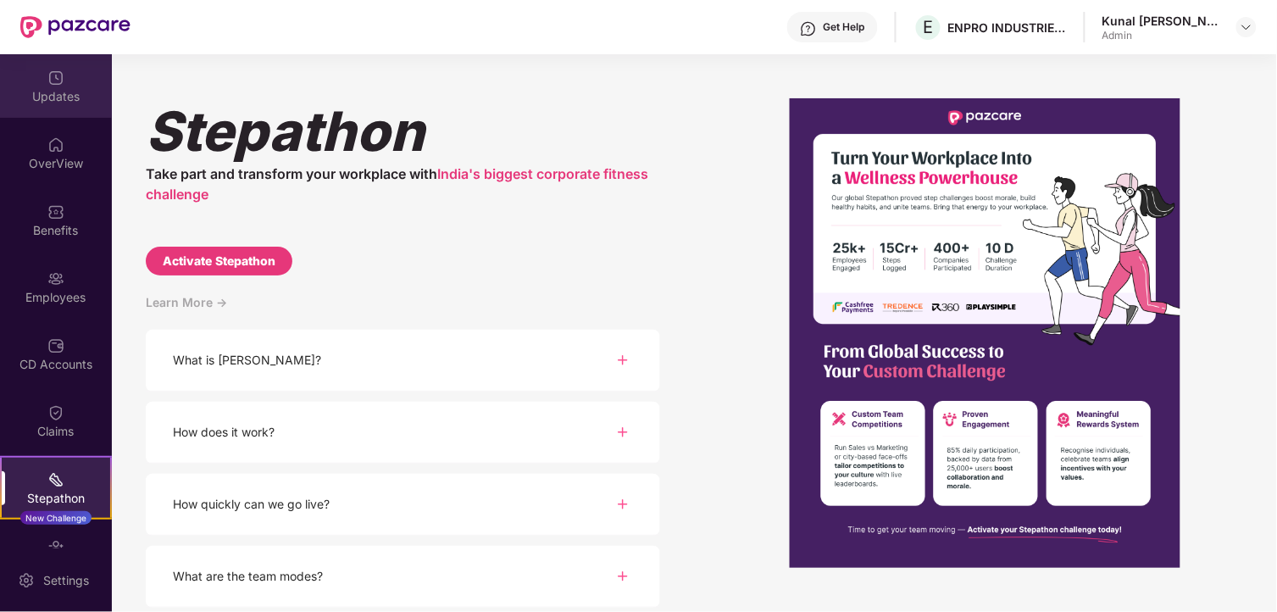
click at [64, 110] on div "Updates" at bounding box center [56, 86] width 112 height 64
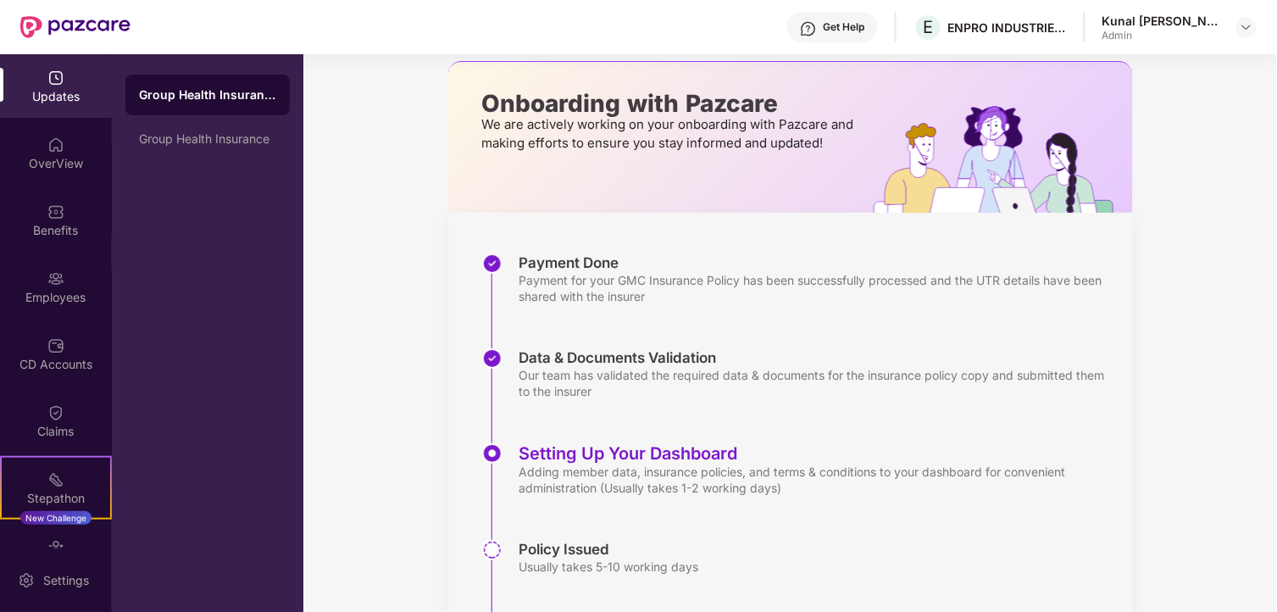
scroll to position [193, 0]
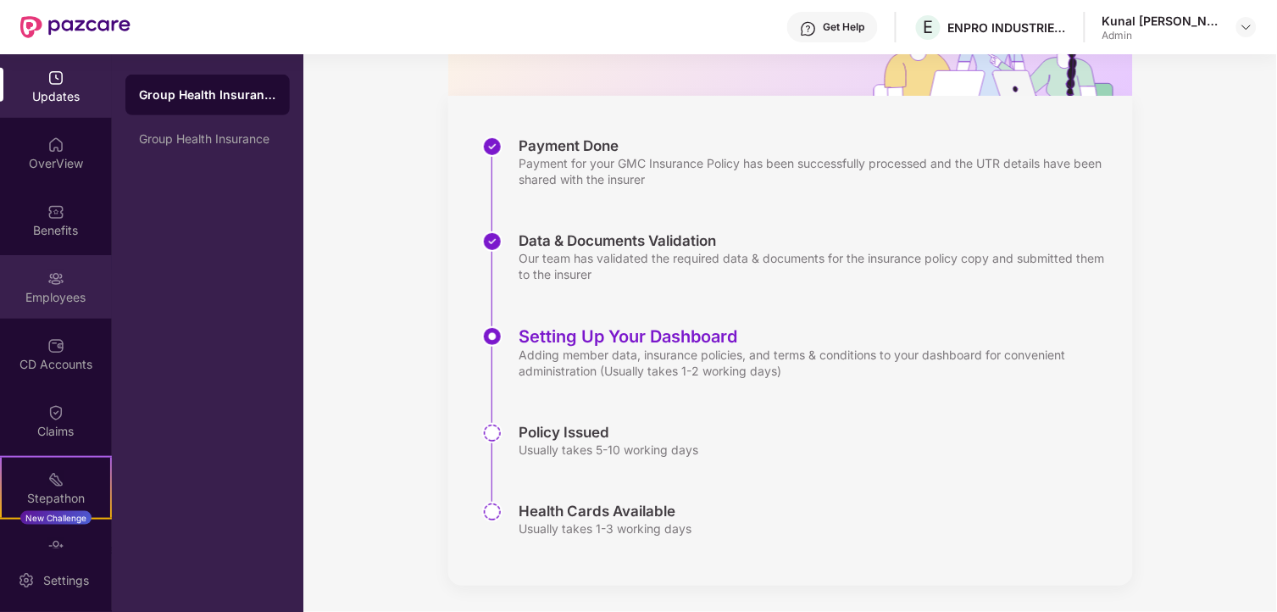
click at [52, 299] on div "Employees" at bounding box center [56, 297] width 112 height 17
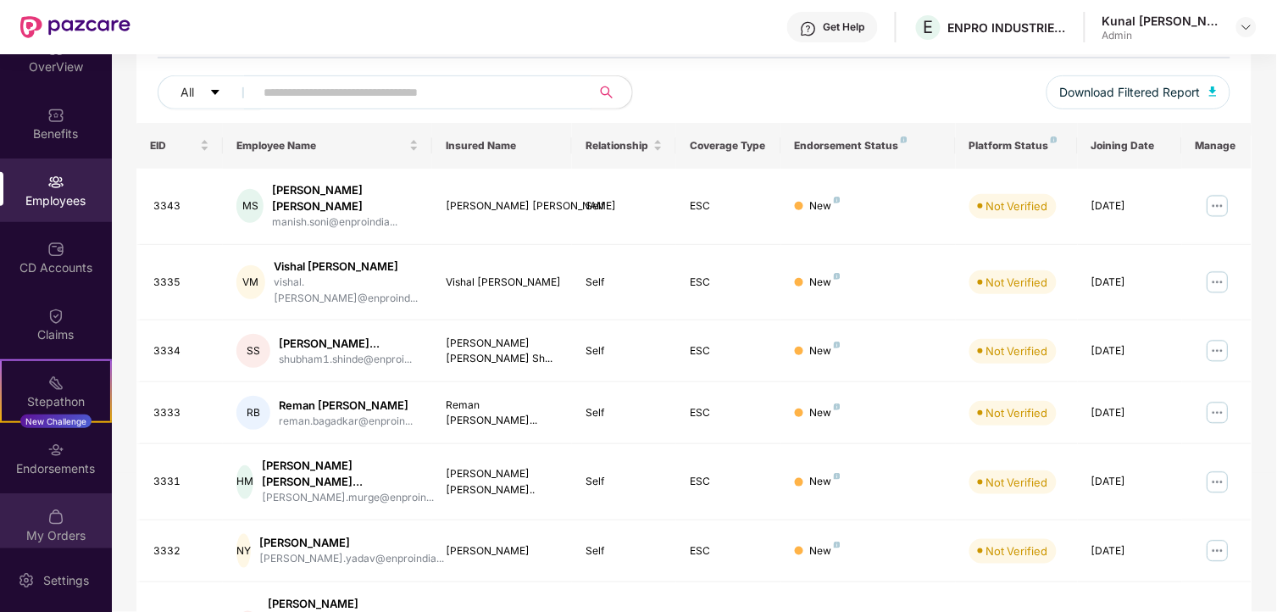
scroll to position [108, 0]
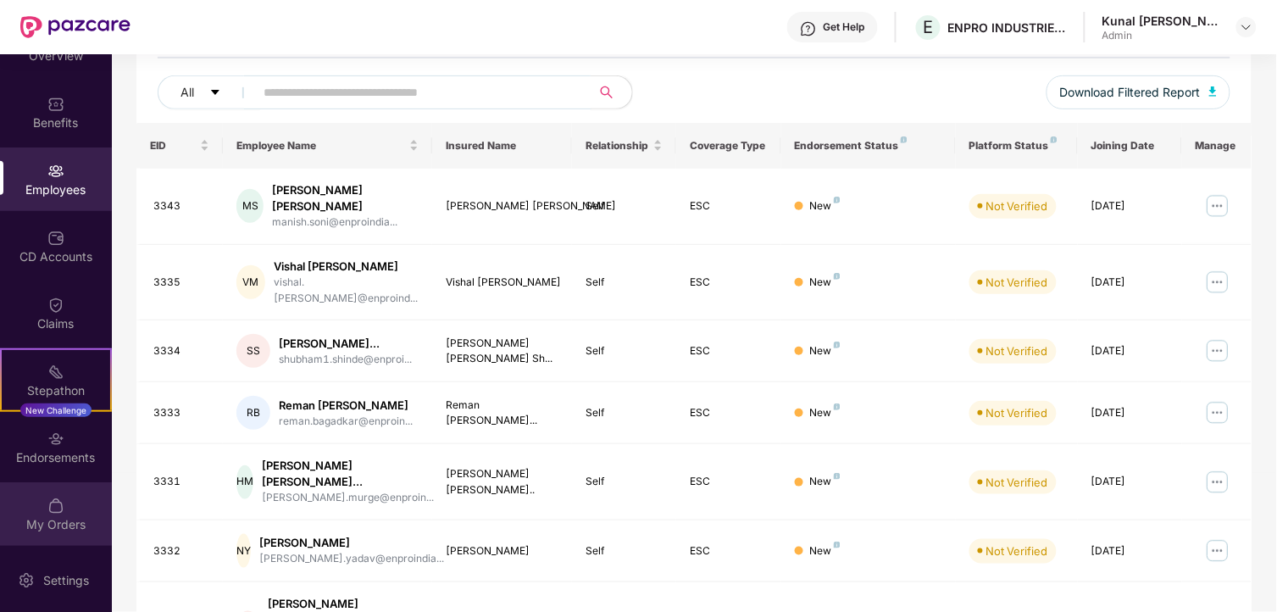
click at [57, 516] on div "My Orders" at bounding box center [56, 524] width 112 height 17
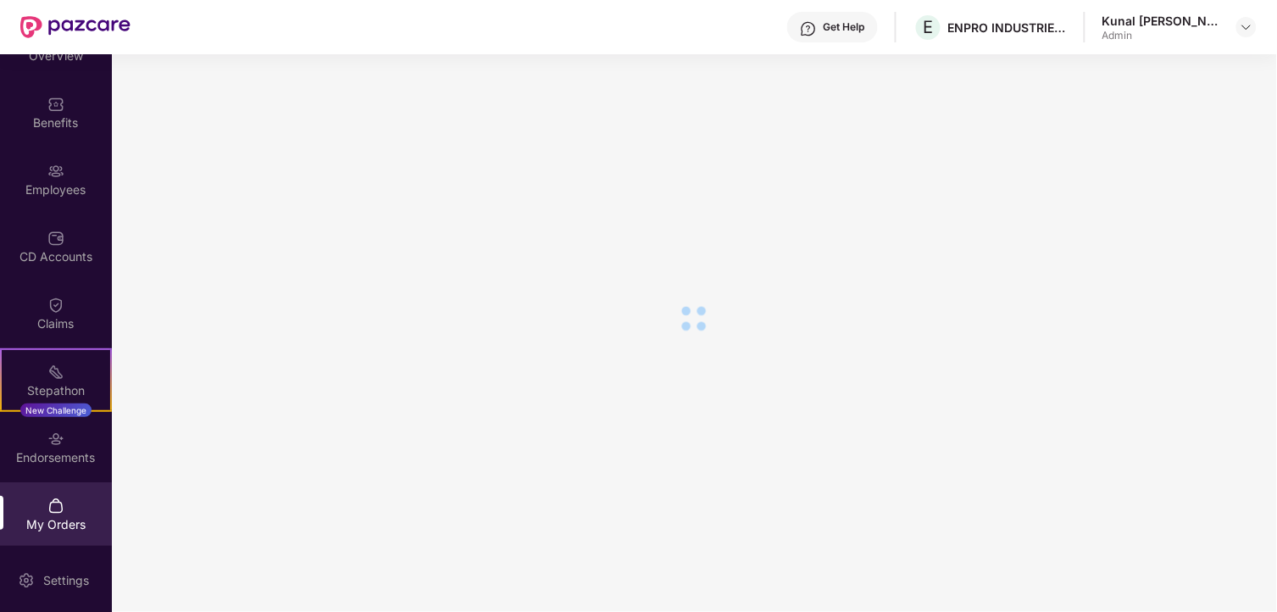
scroll to position [0, 0]
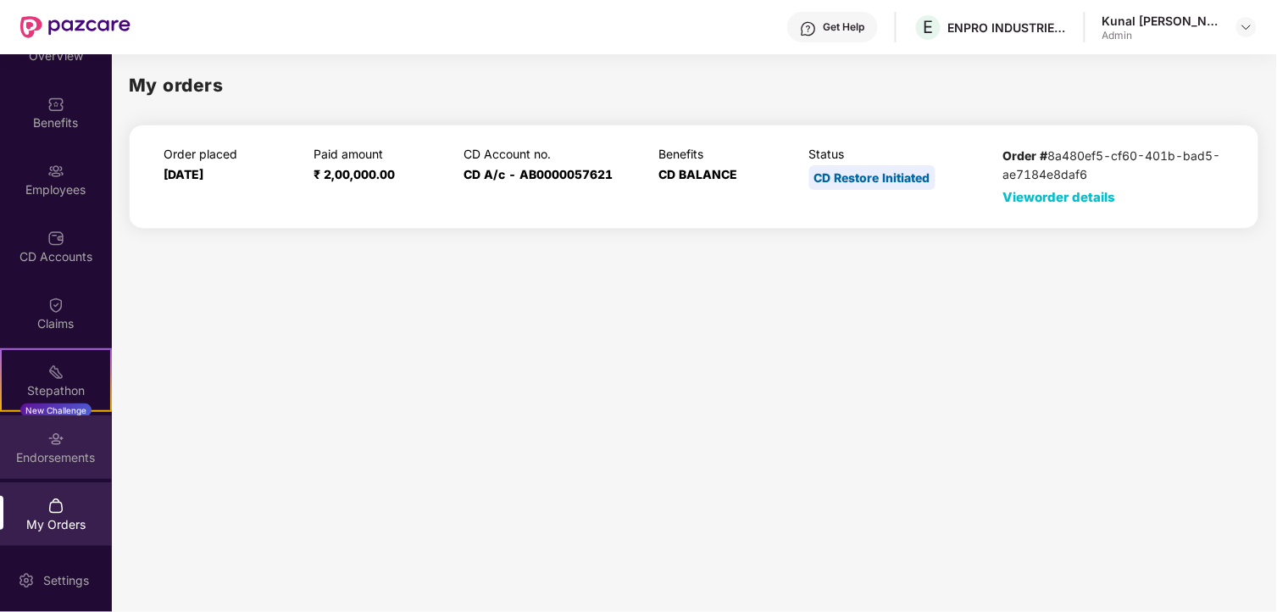
click at [59, 441] on img at bounding box center [55, 439] width 17 height 17
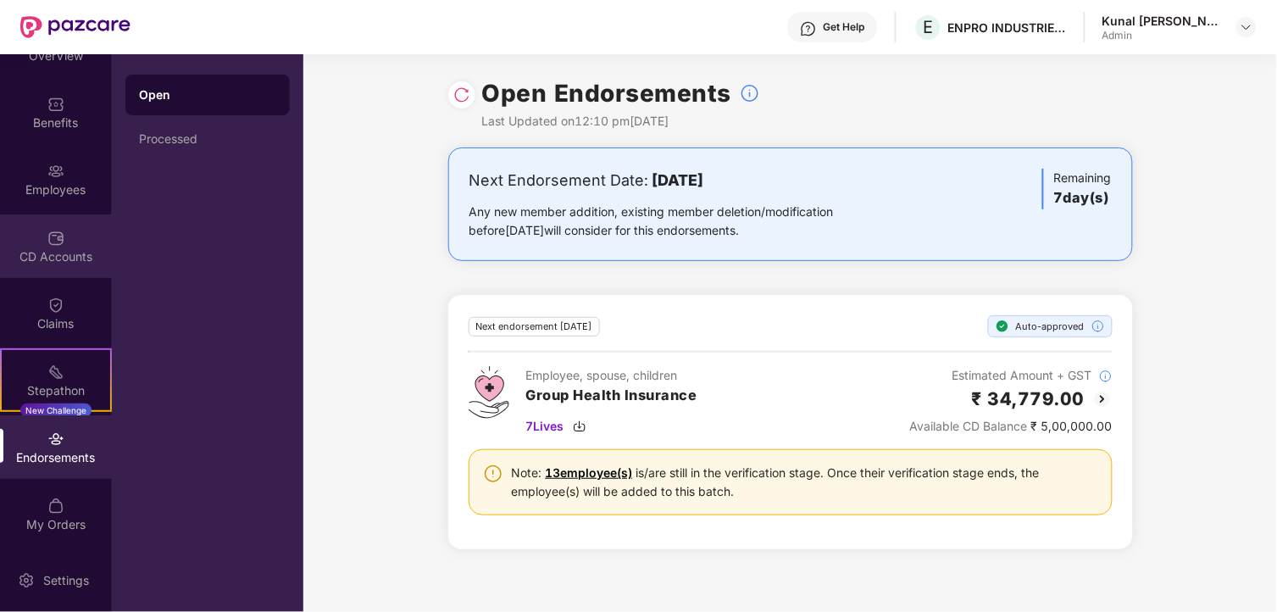
click at [62, 267] on div "CD Accounts" at bounding box center [56, 246] width 112 height 64
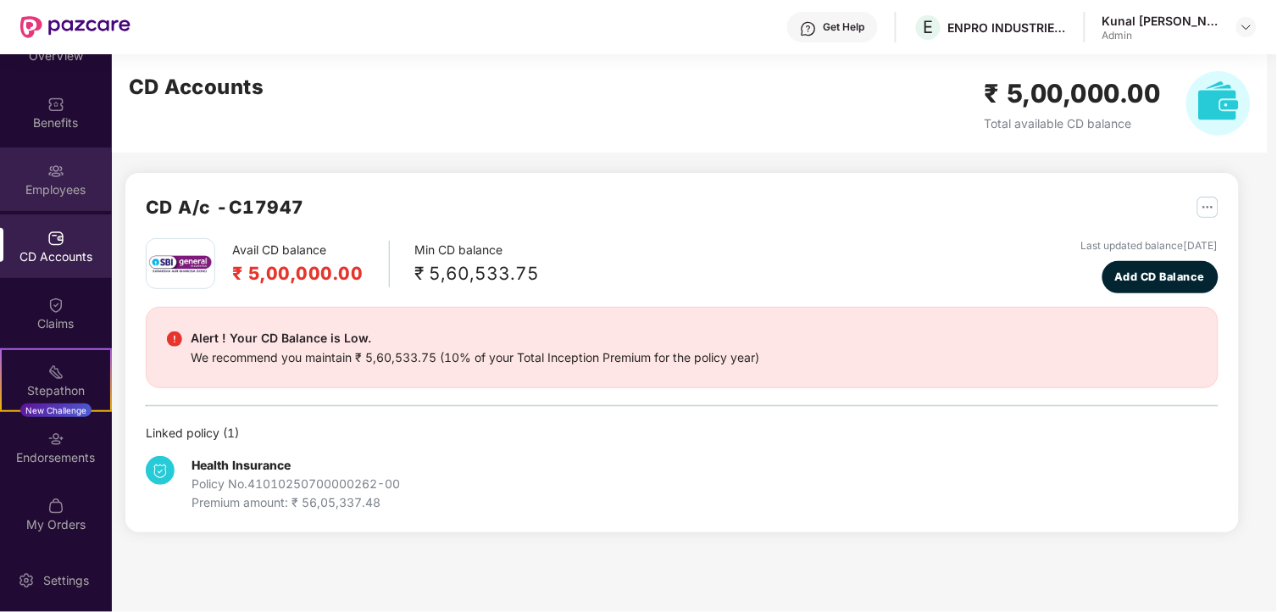
click at [65, 196] on div "Employees" at bounding box center [56, 189] width 112 height 17
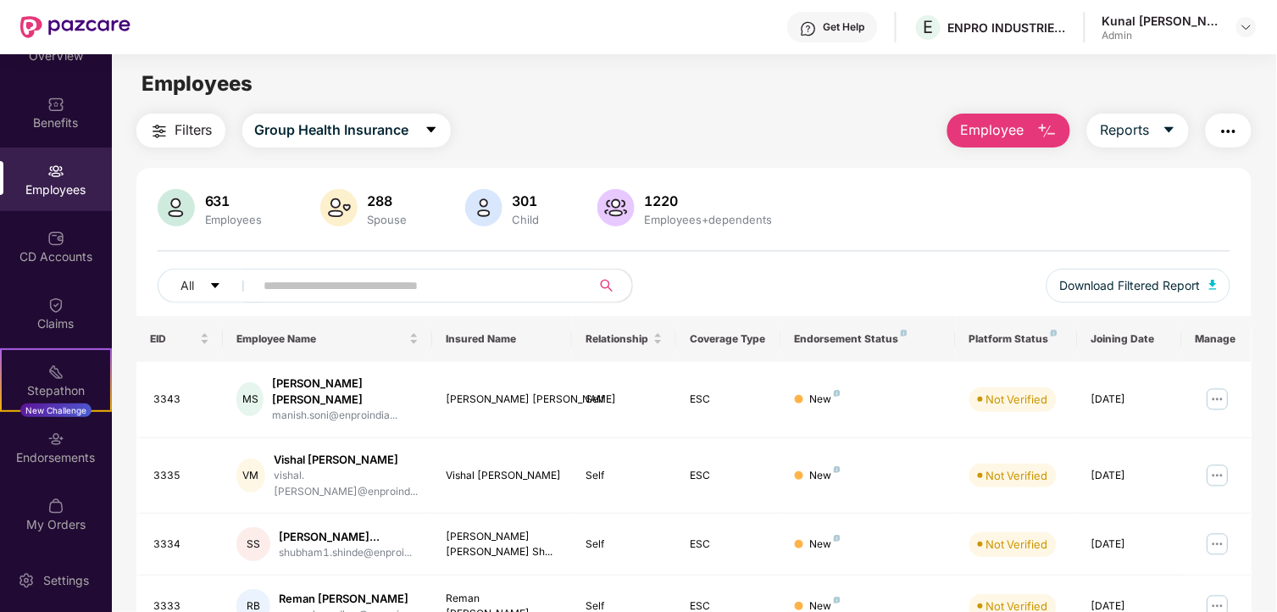
click at [303, 291] on input "text" at bounding box center [416, 285] width 304 height 25
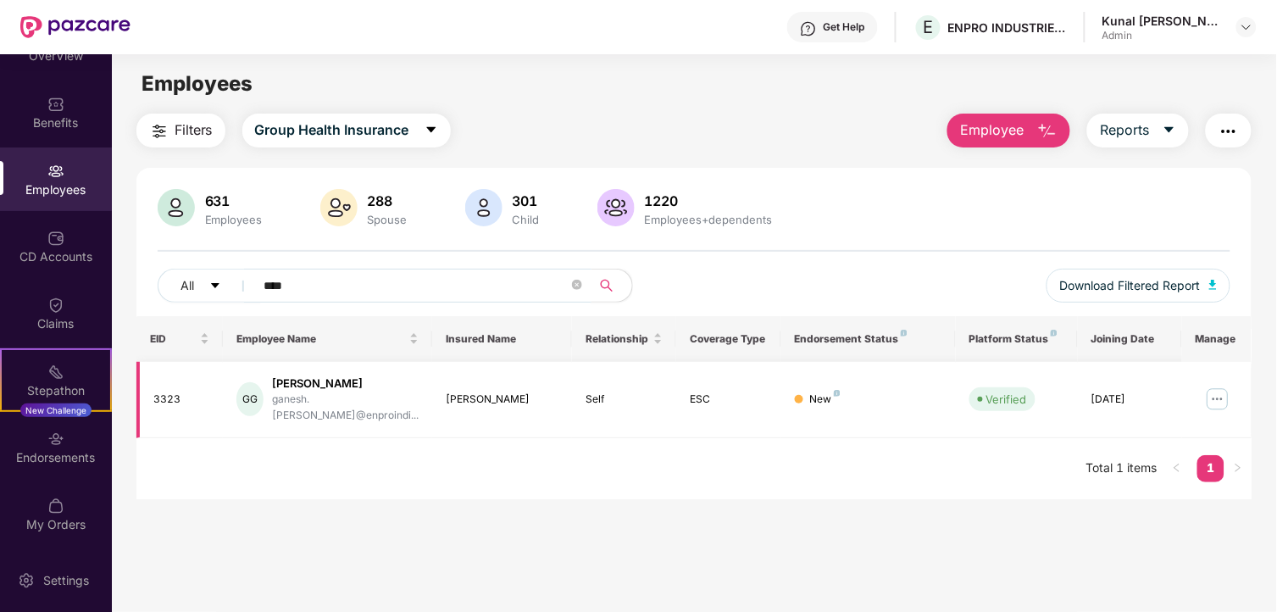
type input "****"
click at [1219, 392] on img at bounding box center [1217, 399] width 27 height 27
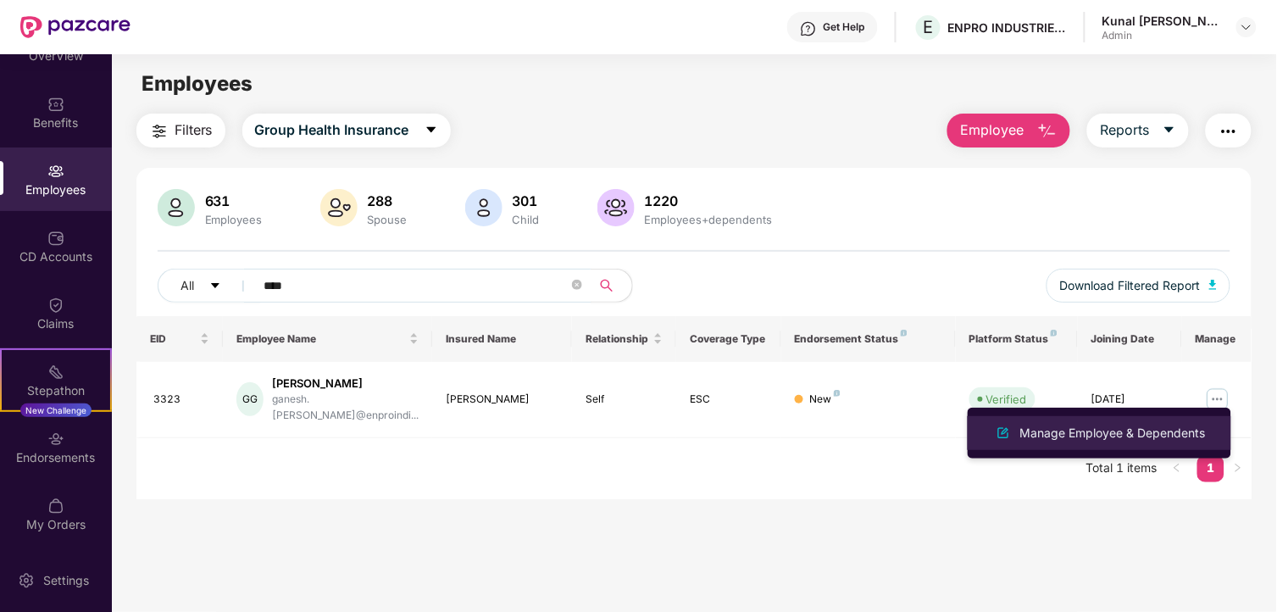
click at [1130, 434] on div "Manage Employee & Dependents" at bounding box center [1113, 433] width 192 height 19
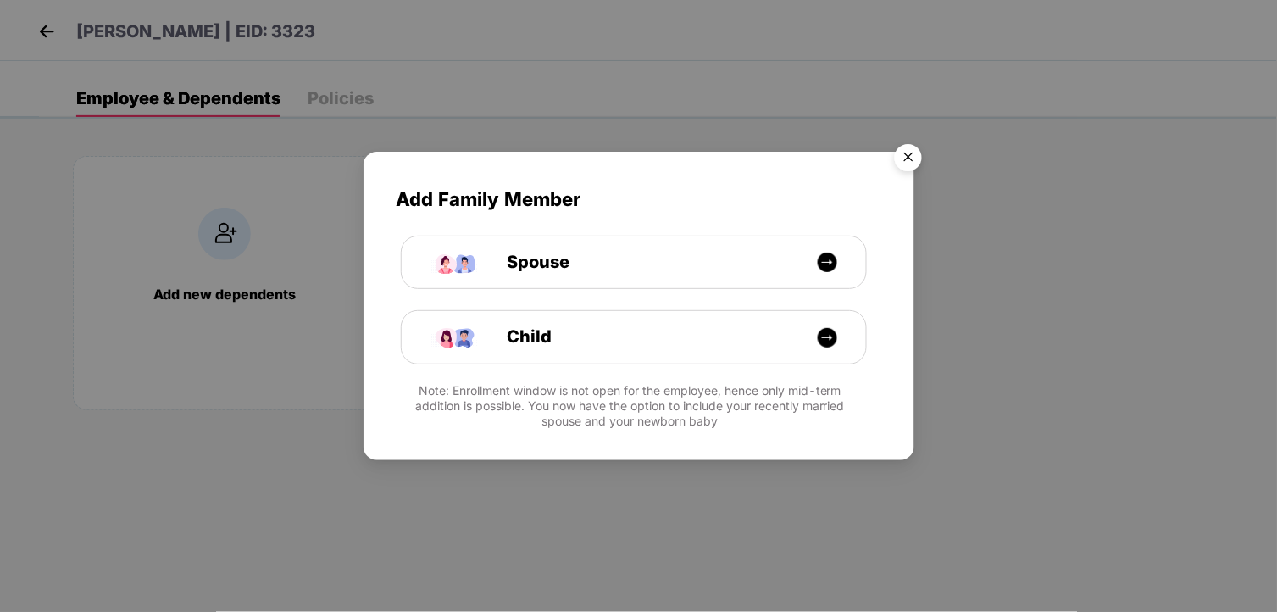
click at [909, 157] on img "Close" at bounding box center [908, 159] width 47 height 47
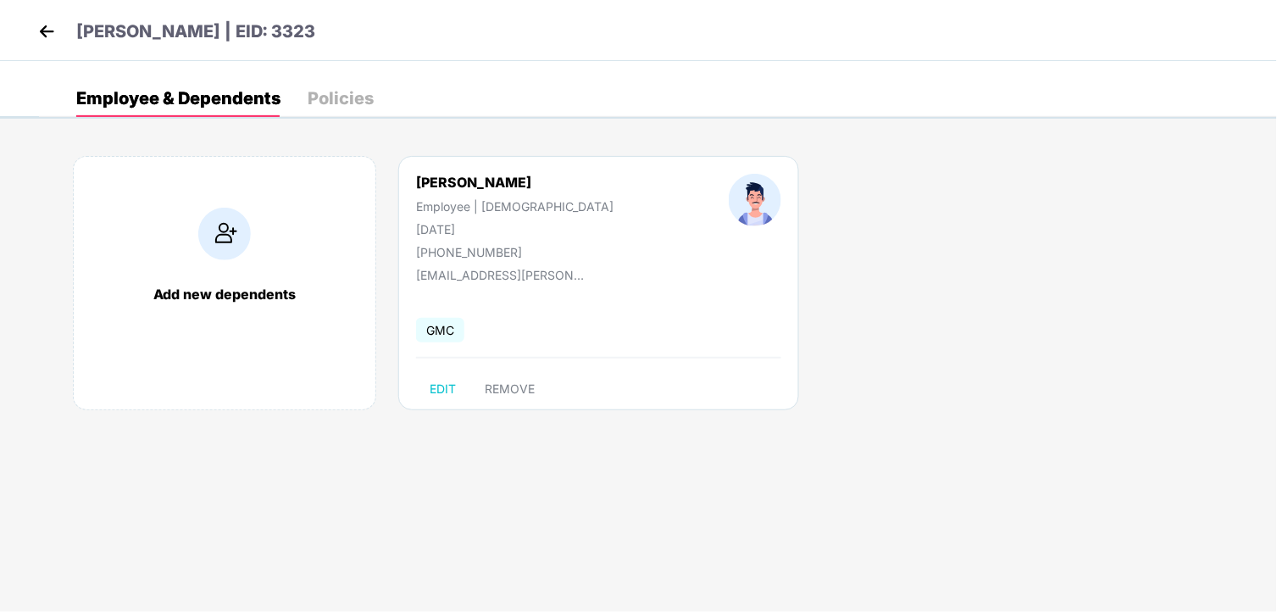
click at [57, 29] on img at bounding box center [46, 31] width 25 height 25
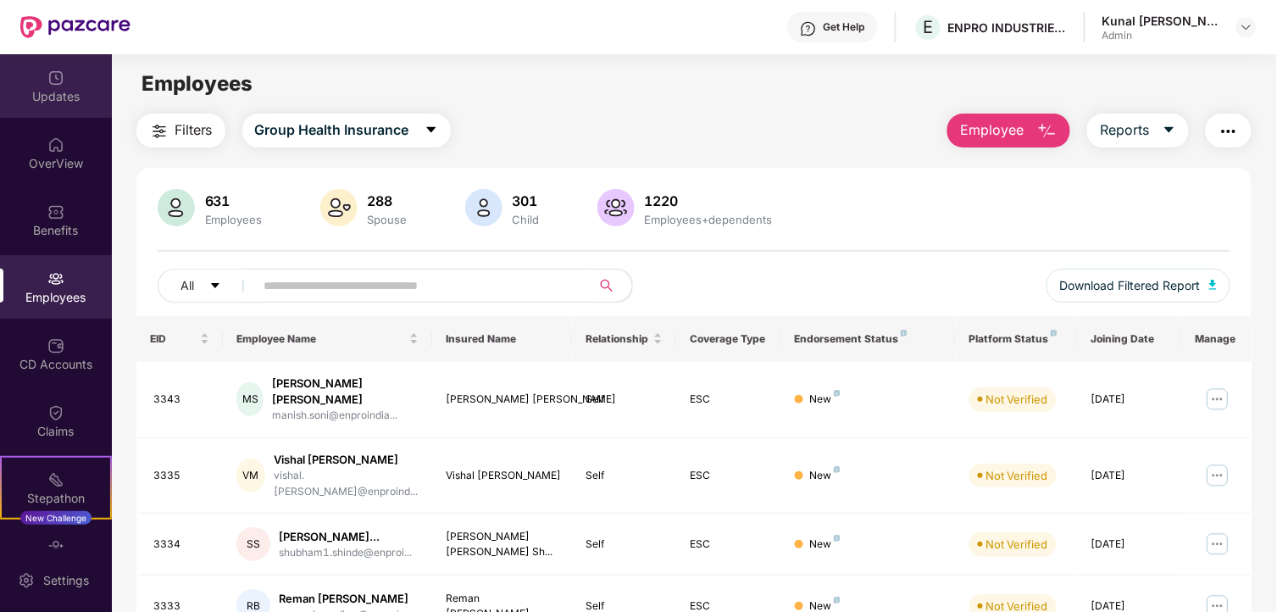
click at [60, 97] on div "Updates" at bounding box center [56, 96] width 112 height 17
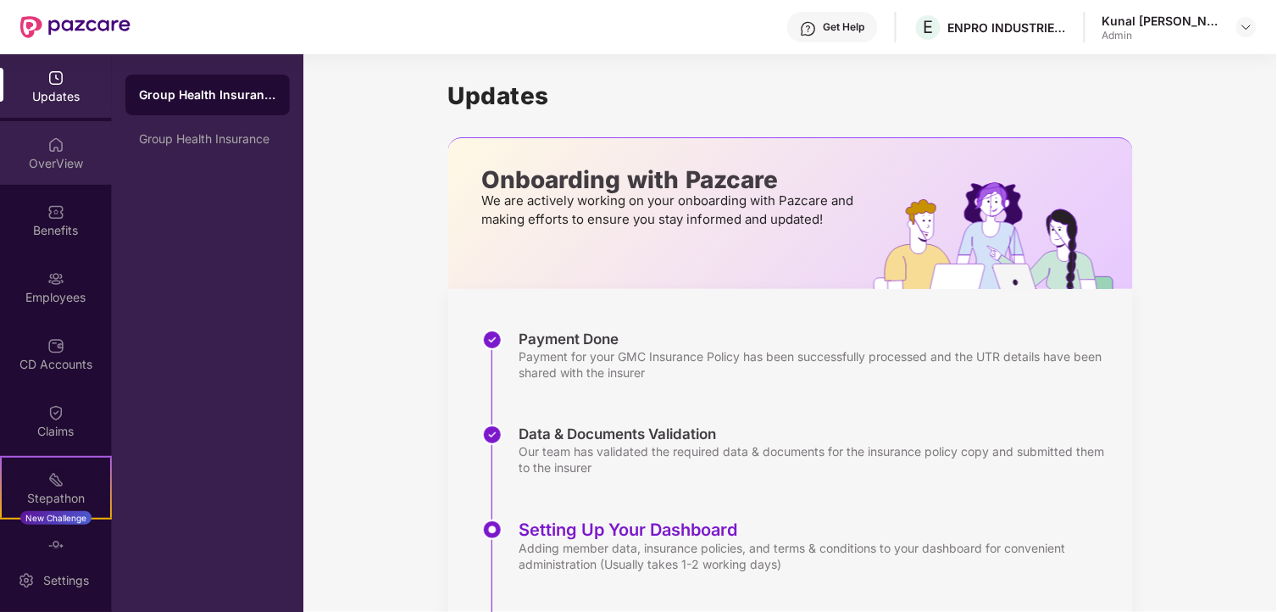
click at [60, 142] on img at bounding box center [55, 144] width 17 height 17
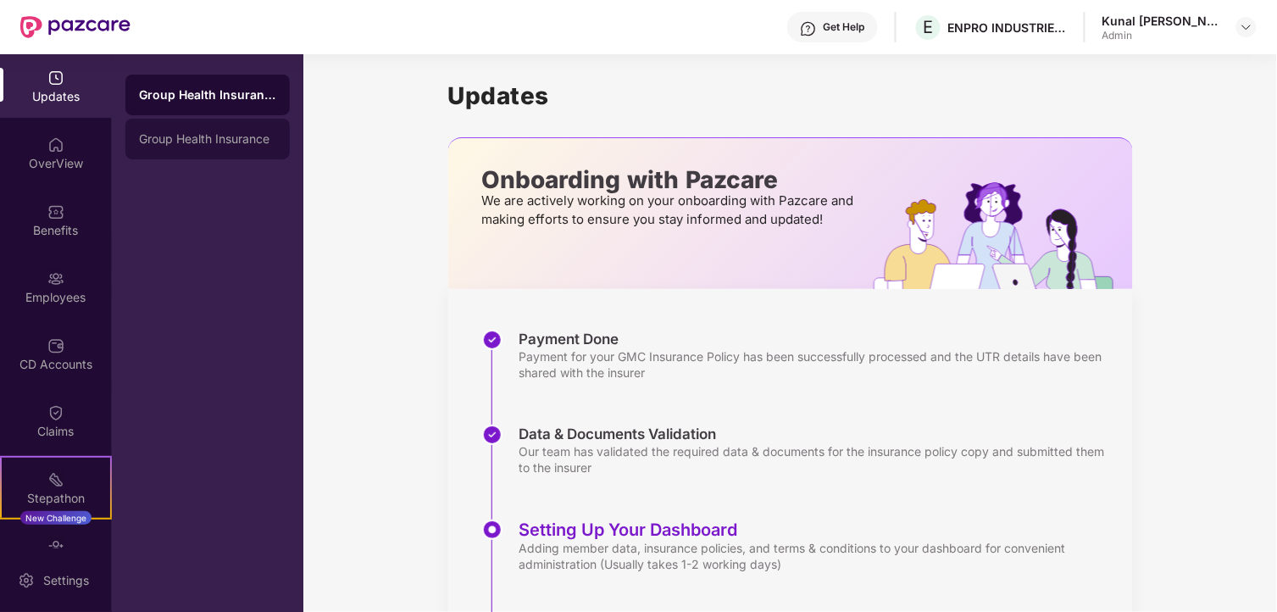
click at [217, 136] on div "Group Health Insurance" at bounding box center [207, 139] width 137 height 14
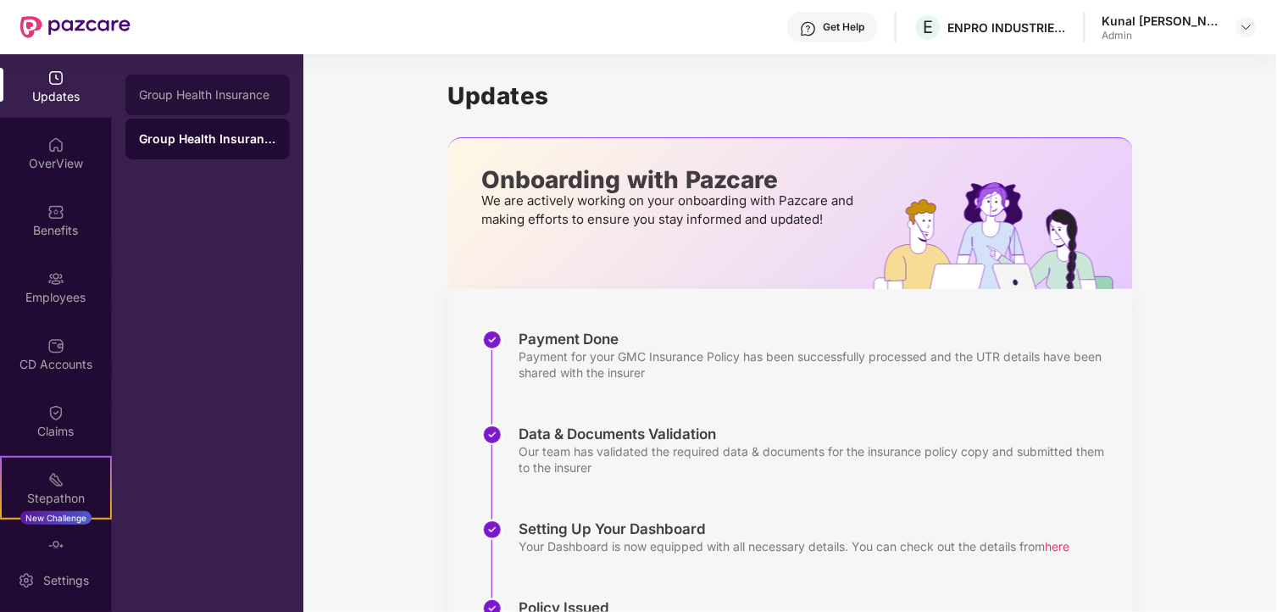
click at [217, 103] on div "Group Health Insurance" at bounding box center [207, 95] width 164 height 41
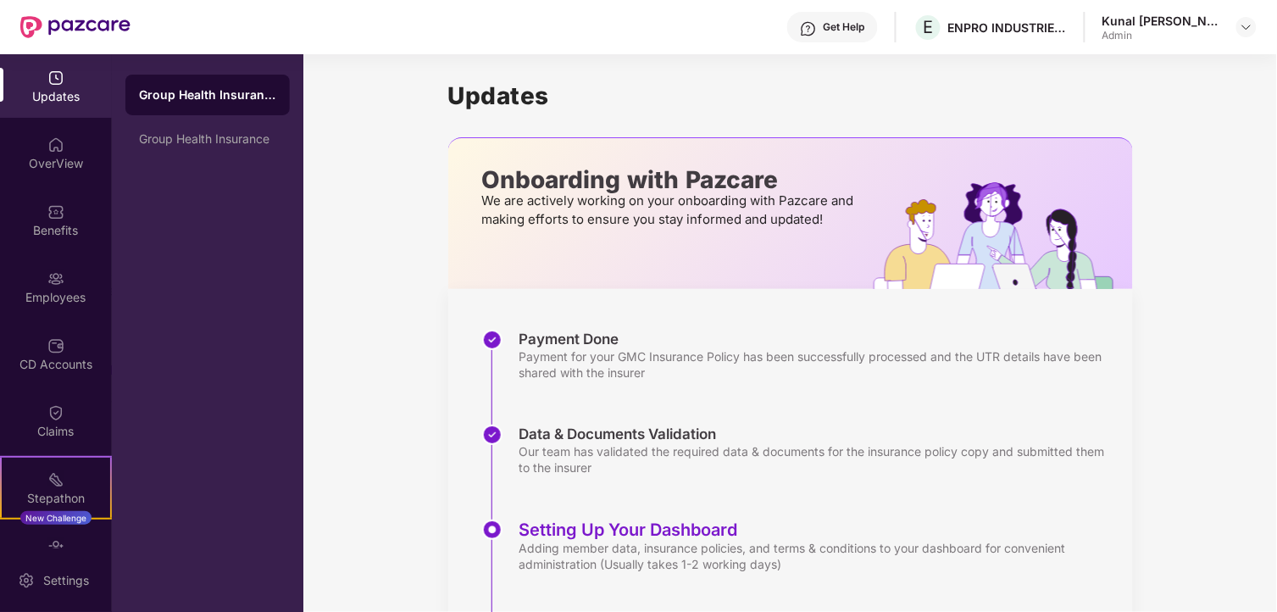
click at [65, 83] on div "Updates" at bounding box center [56, 86] width 112 height 64
click at [40, 165] on div "OverView" at bounding box center [56, 163] width 112 height 17
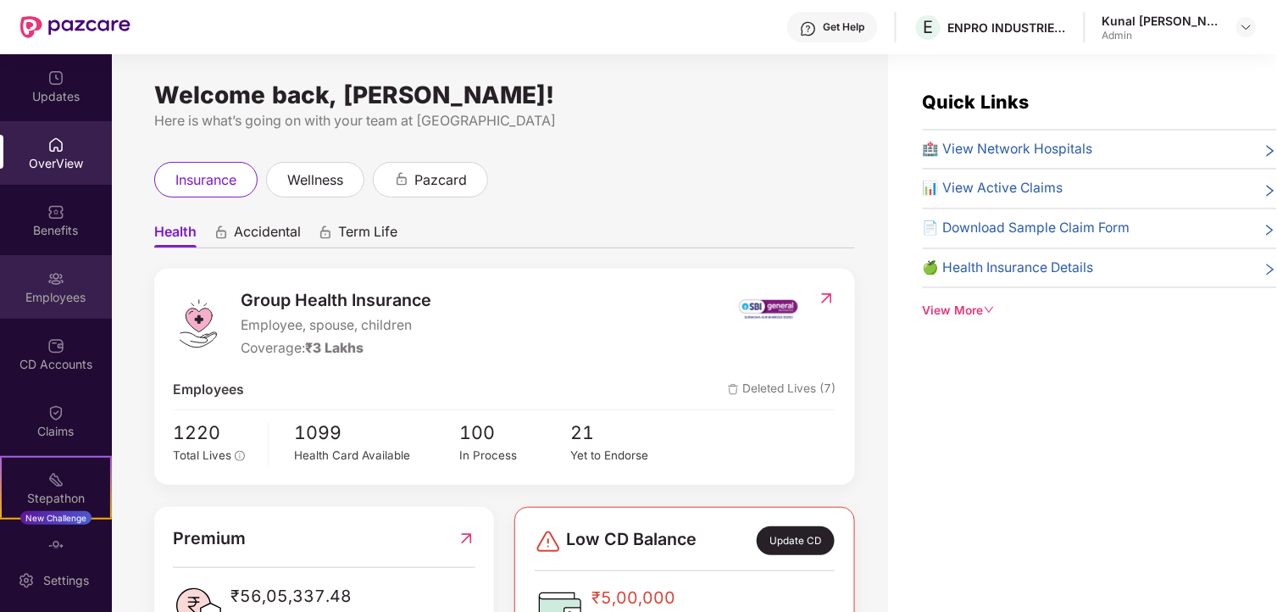
click at [47, 300] on div "Employees" at bounding box center [56, 297] width 112 height 17
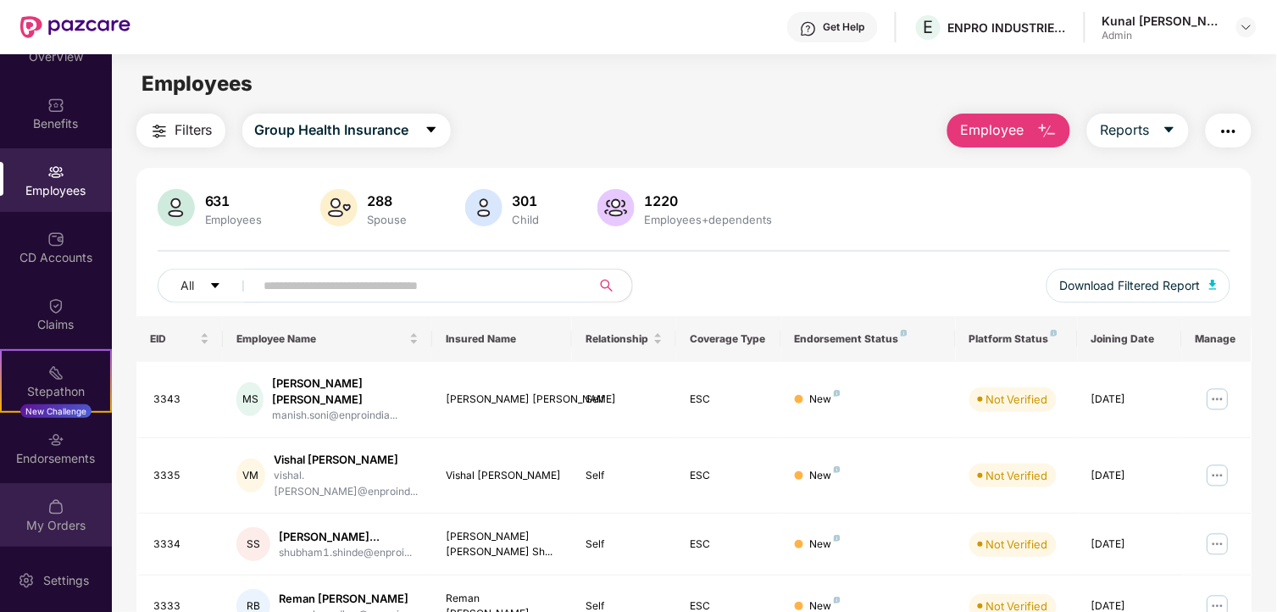
scroll to position [108, 0]
click at [73, 188] on div "Employees" at bounding box center [56, 189] width 112 height 17
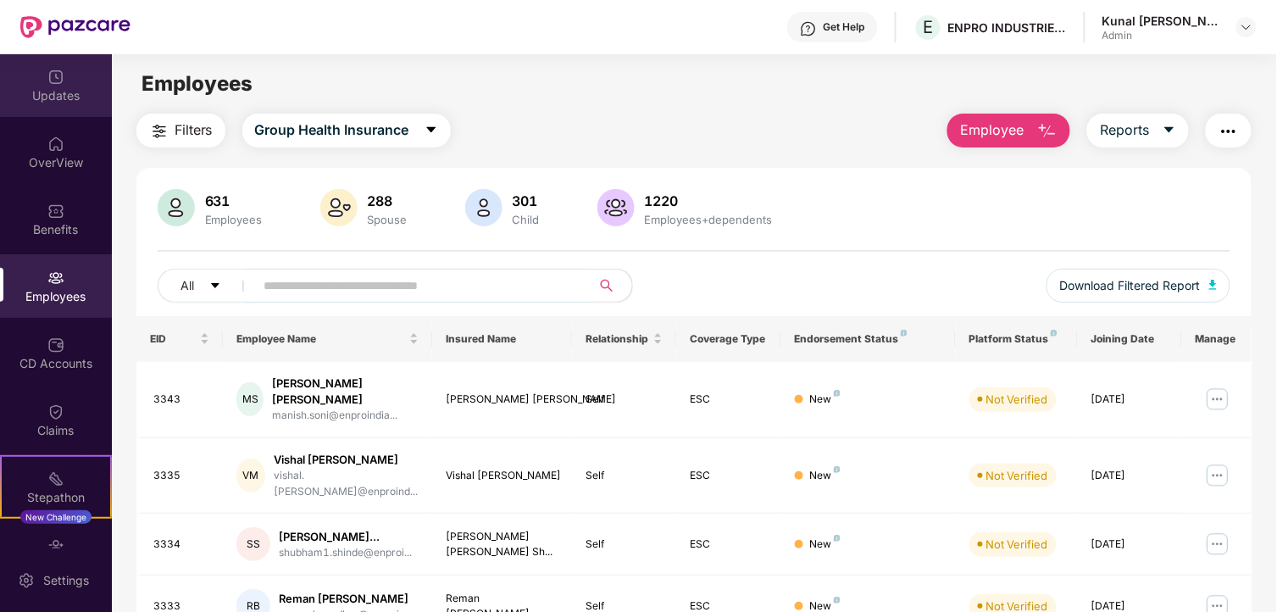
scroll to position [0, 0]
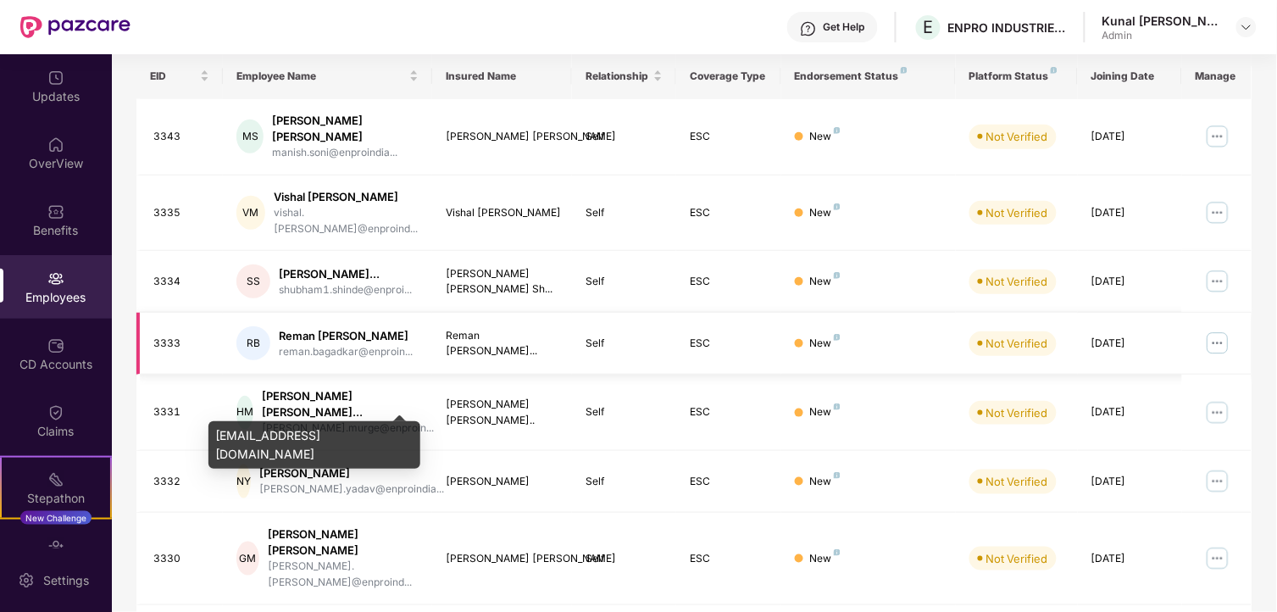
scroll to position [444, 0]
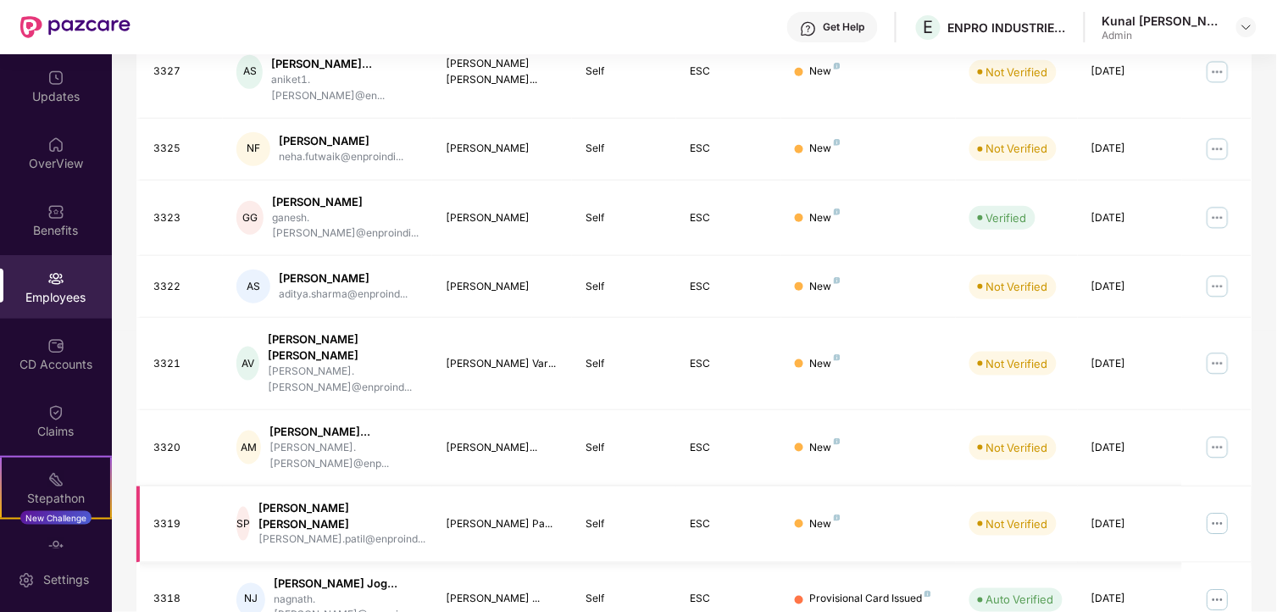
scroll to position [430, 0]
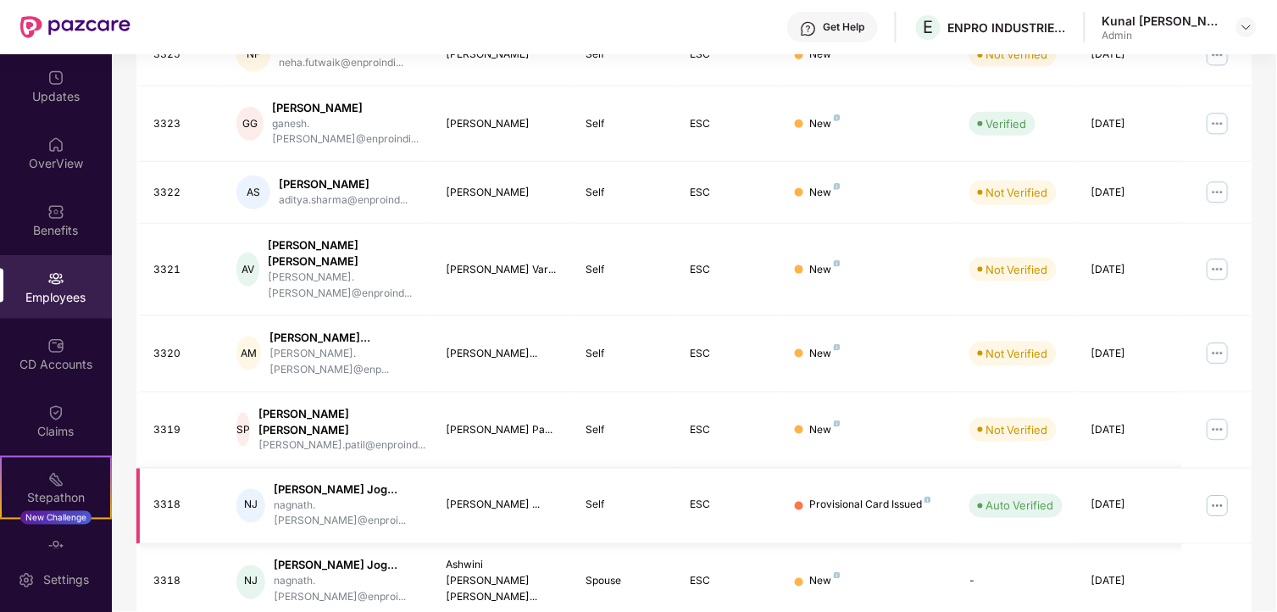
click at [1216, 492] on img at bounding box center [1217, 505] width 27 height 27
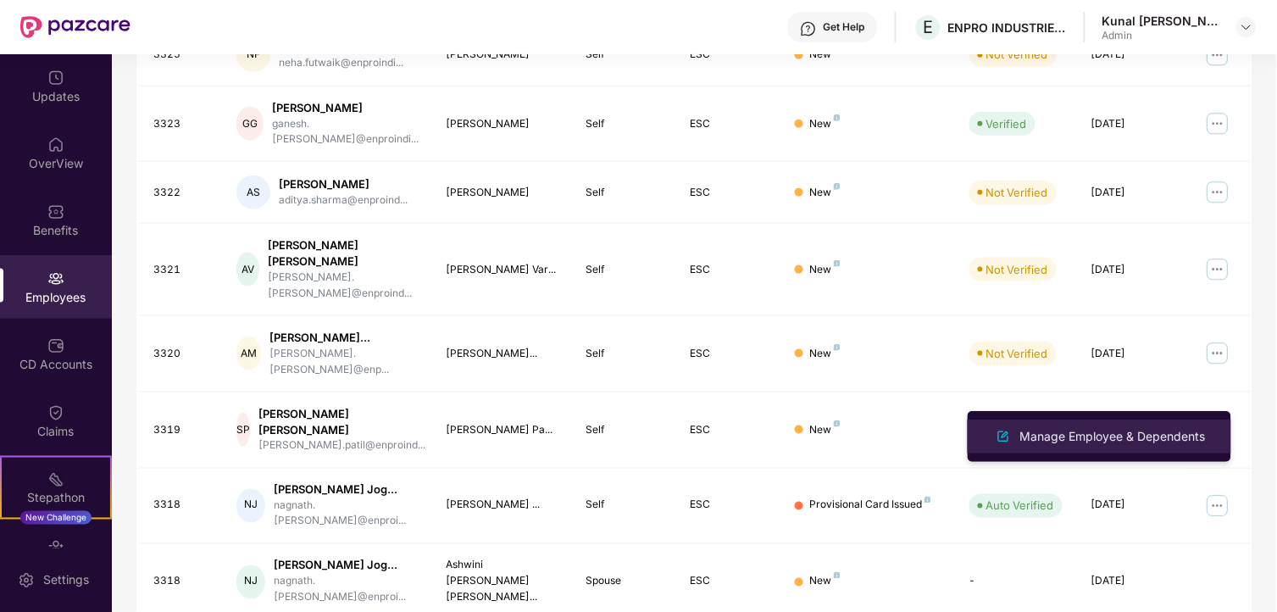
click at [1137, 429] on div "Manage Employee & Dependents" at bounding box center [1113, 436] width 192 height 19
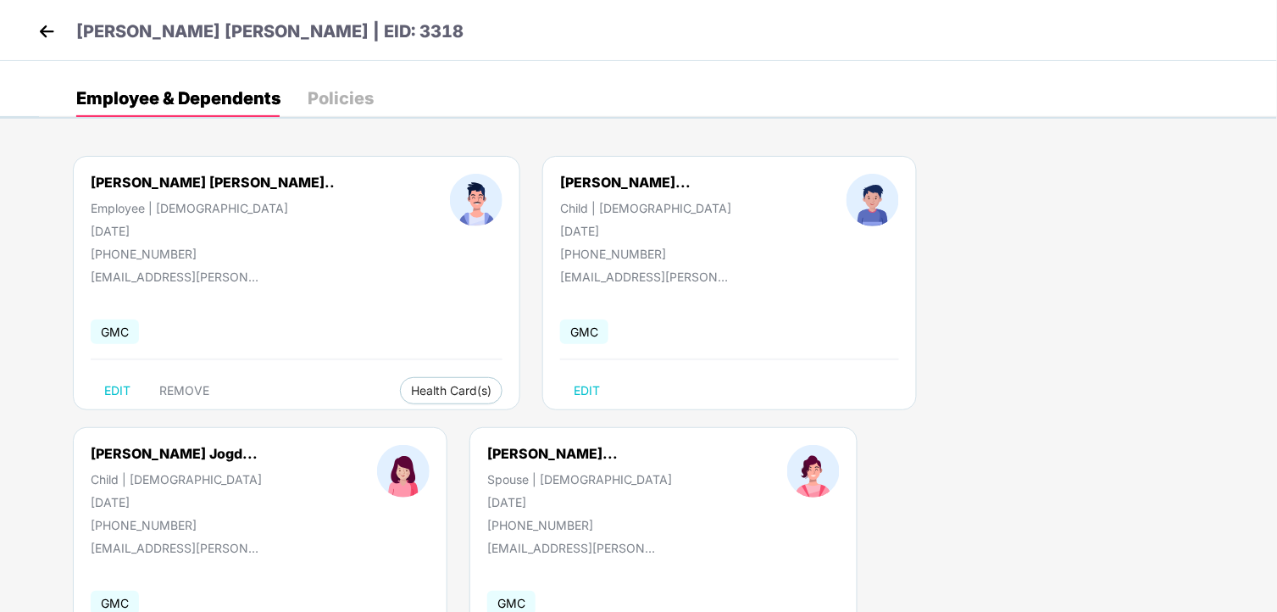
click at [49, 27] on img at bounding box center [46, 31] width 25 height 25
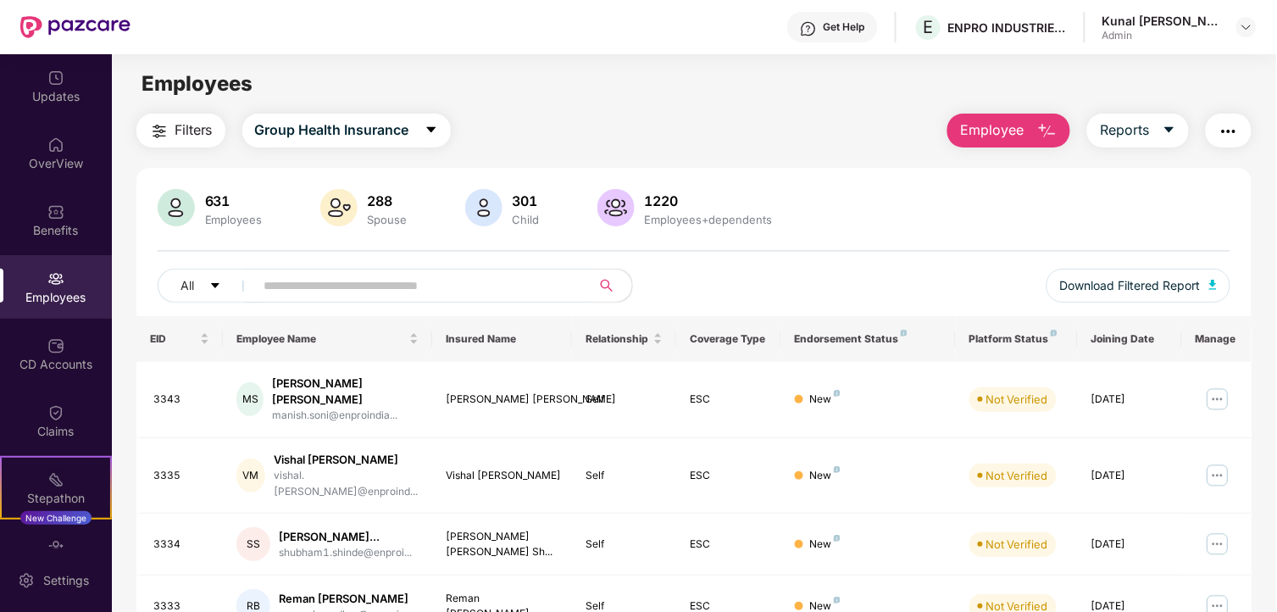
click at [340, 286] on input "text" at bounding box center [416, 285] width 304 height 25
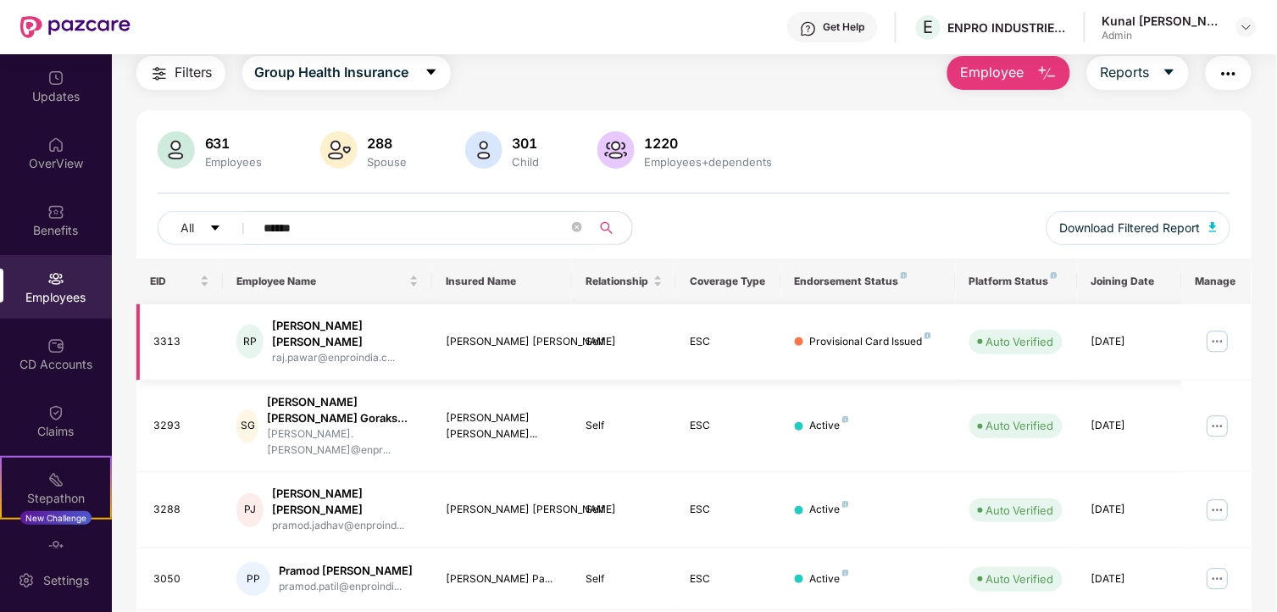
scroll to position [188, 0]
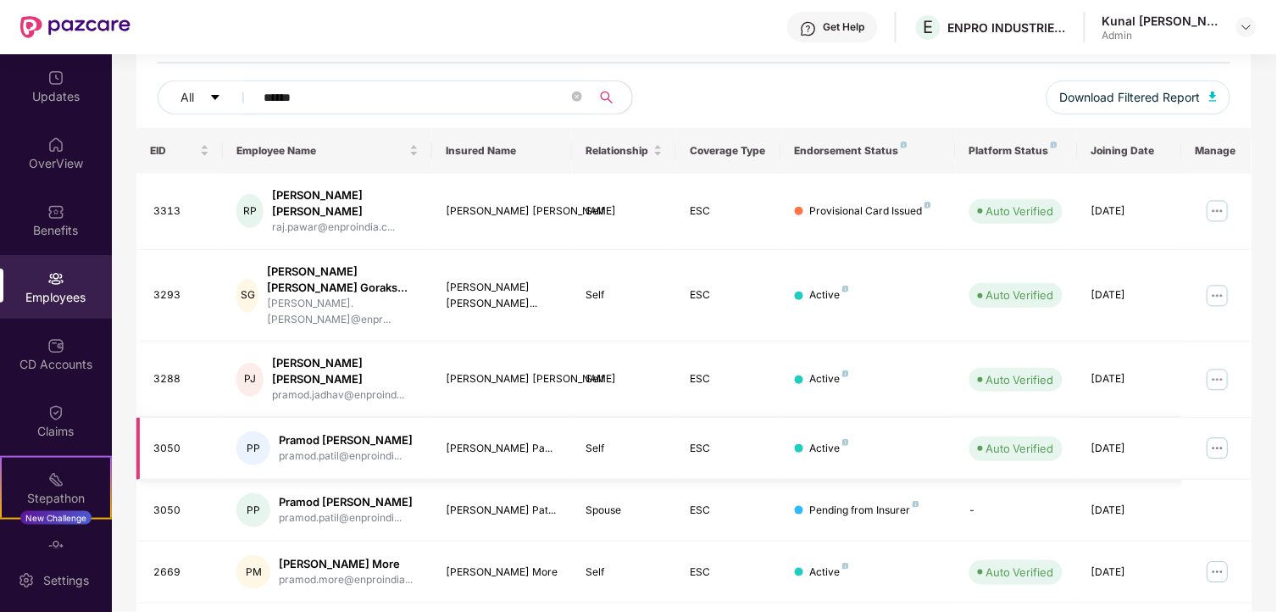
type input "******"
click at [1209, 435] on img at bounding box center [1217, 448] width 27 height 27
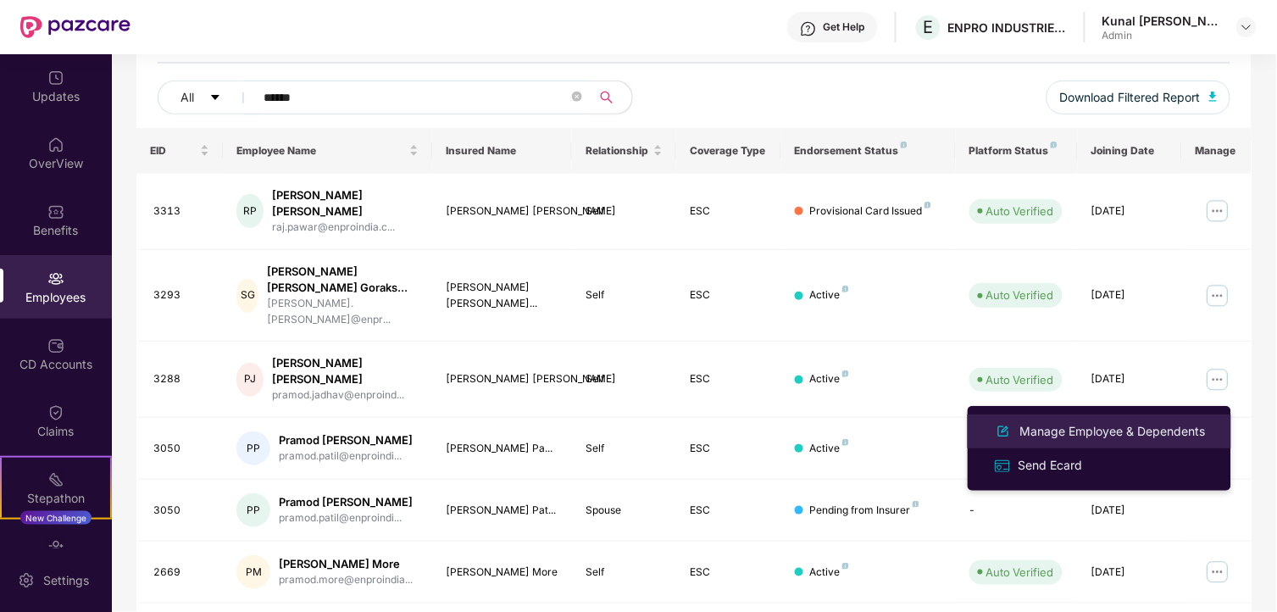
click at [1130, 422] on div "Manage Employee & Dependents" at bounding box center [1113, 431] width 192 height 19
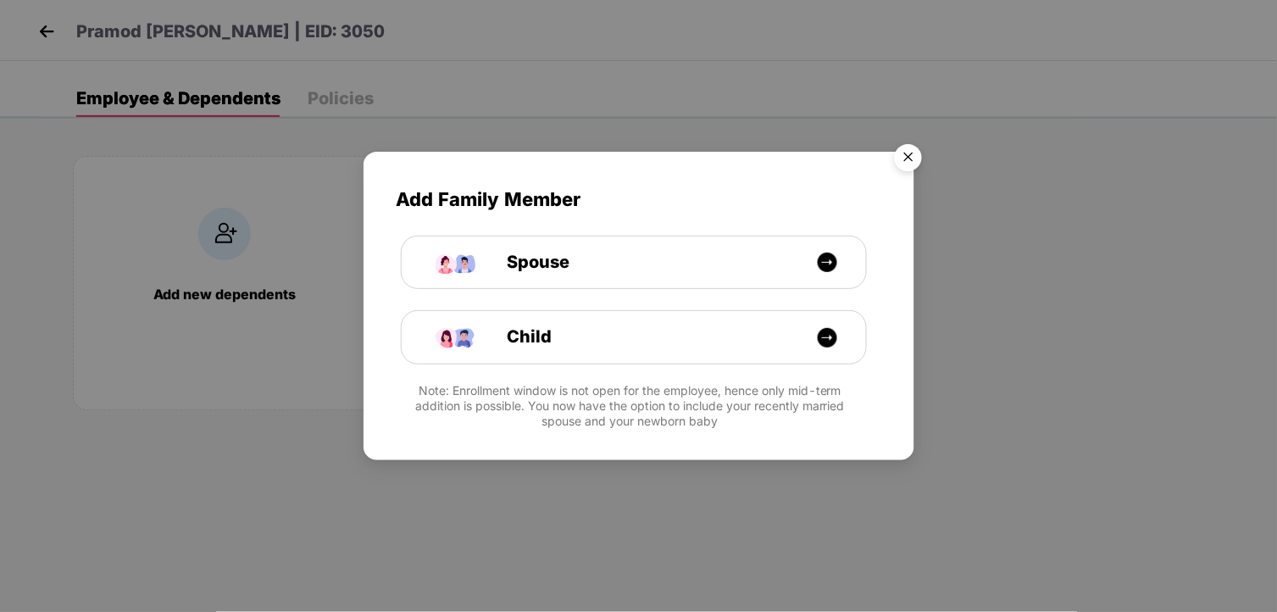
click at [914, 153] on img "Close" at bounding box center [908, 159] width 47 height 47
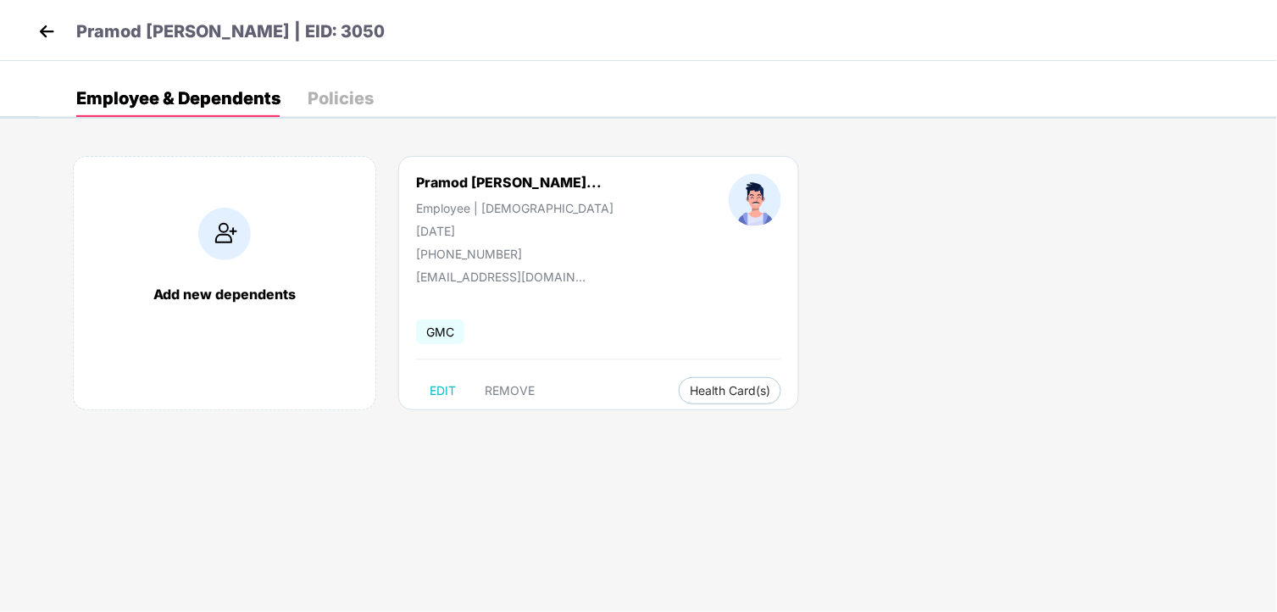
click at [45, 39] on img at bounding box center [46, 31] width 25 height 25
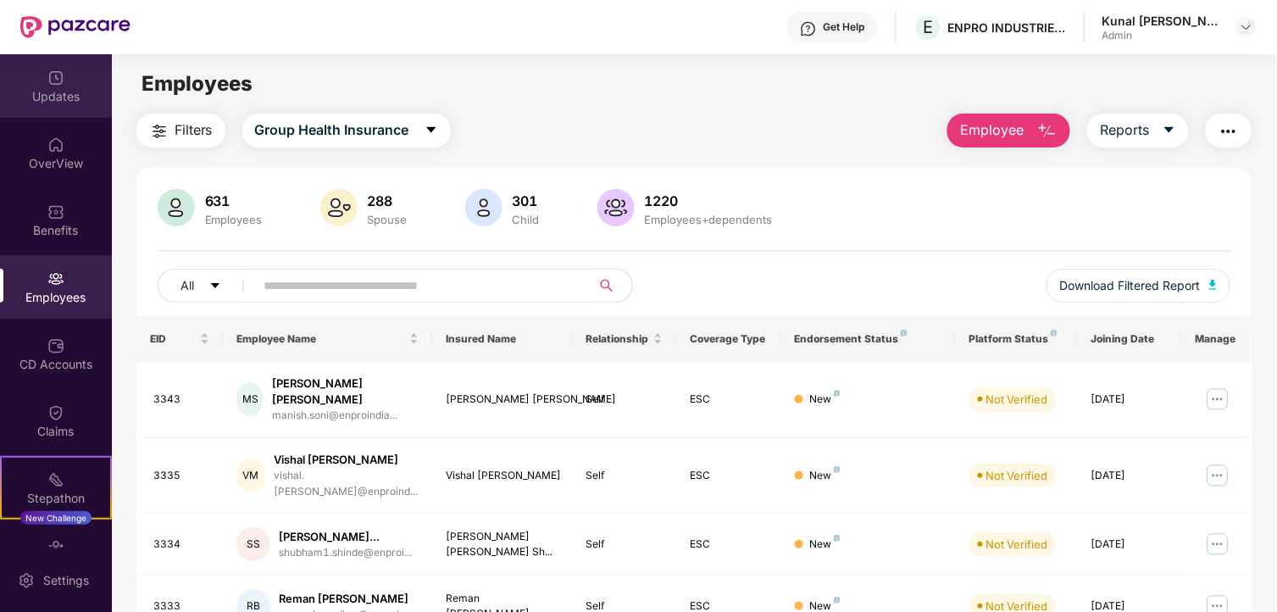
click at [64, 96] on div "Updates" at bounding box center [56, 96] width 112 height 17
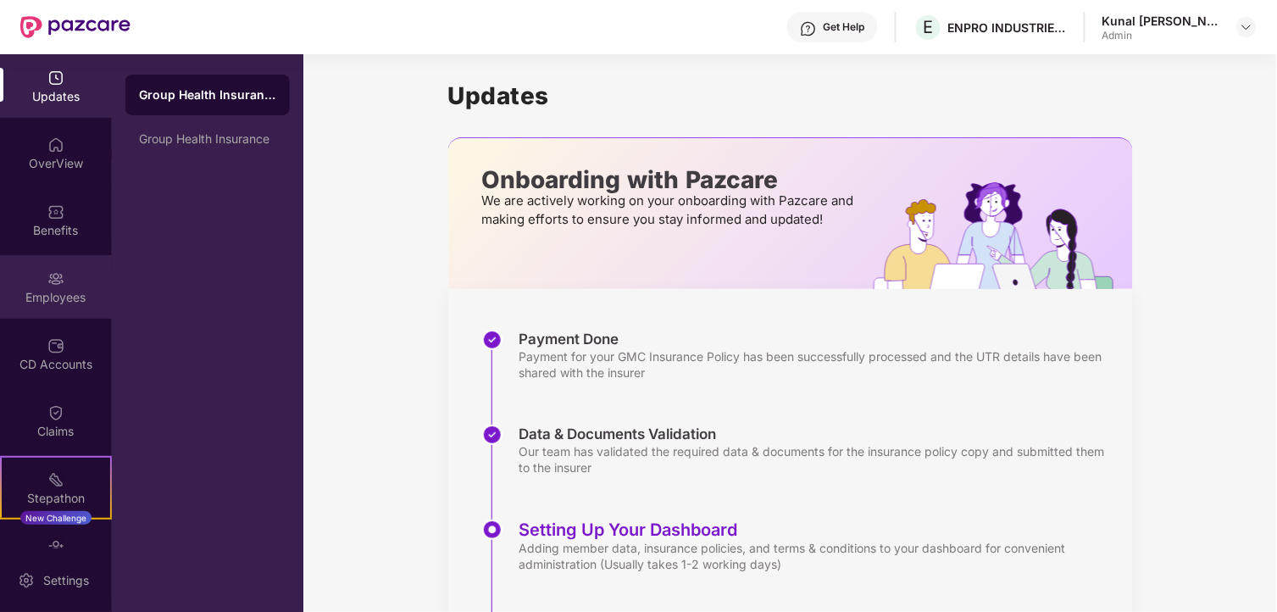
click at [64, 292] on div "Employees" at bounding box center [56, 297] width 112 height 17
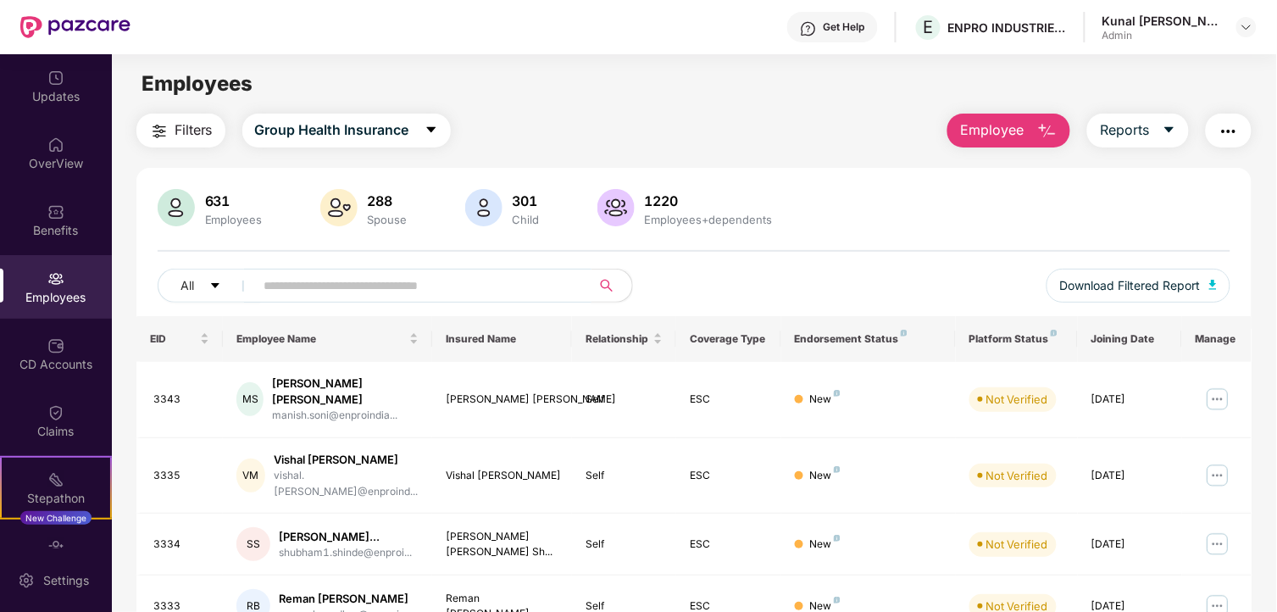
click at [385, 277] on input "text" at bounding box center [416, 285] width 304 height 25
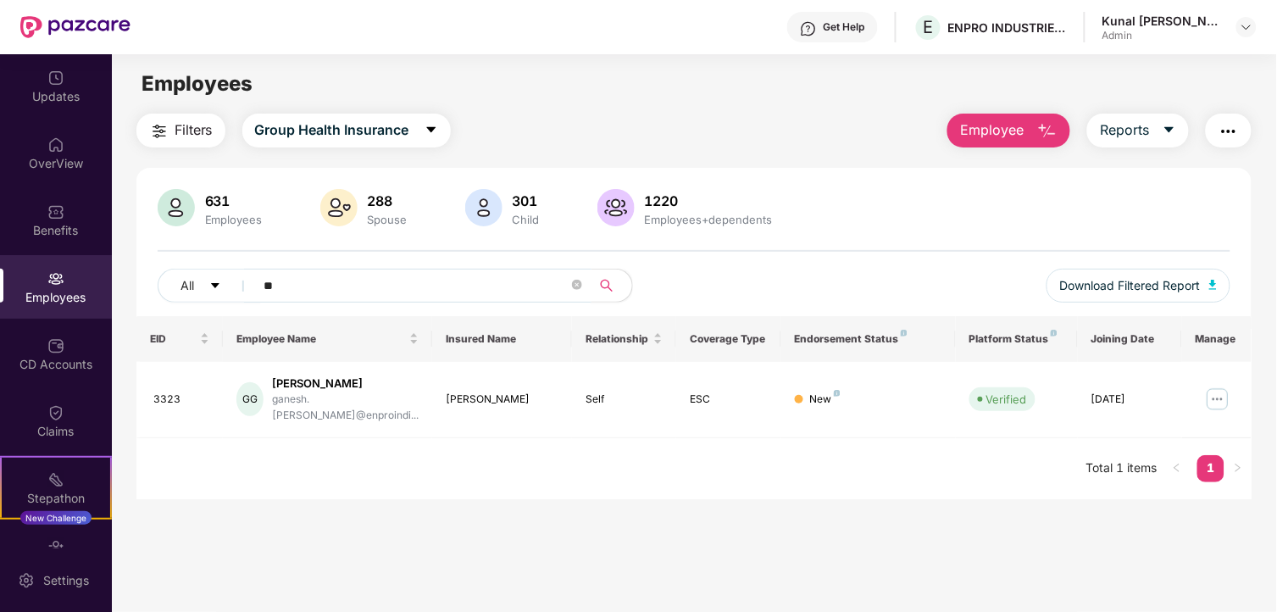
type input "*"
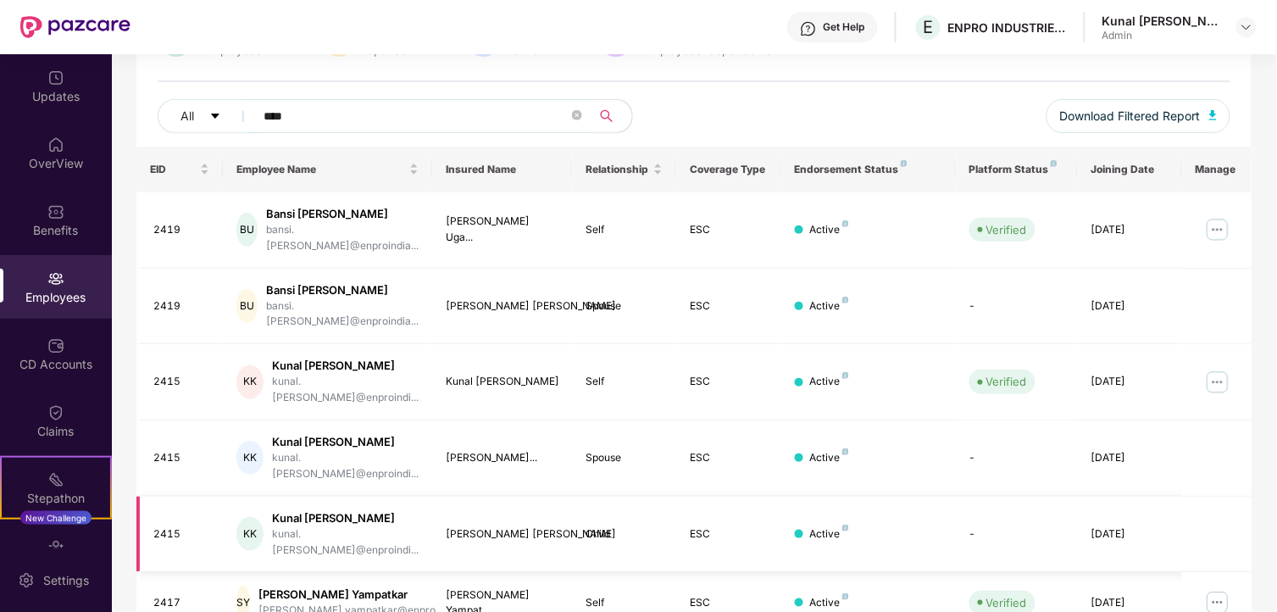
scroll to position [188, 0]
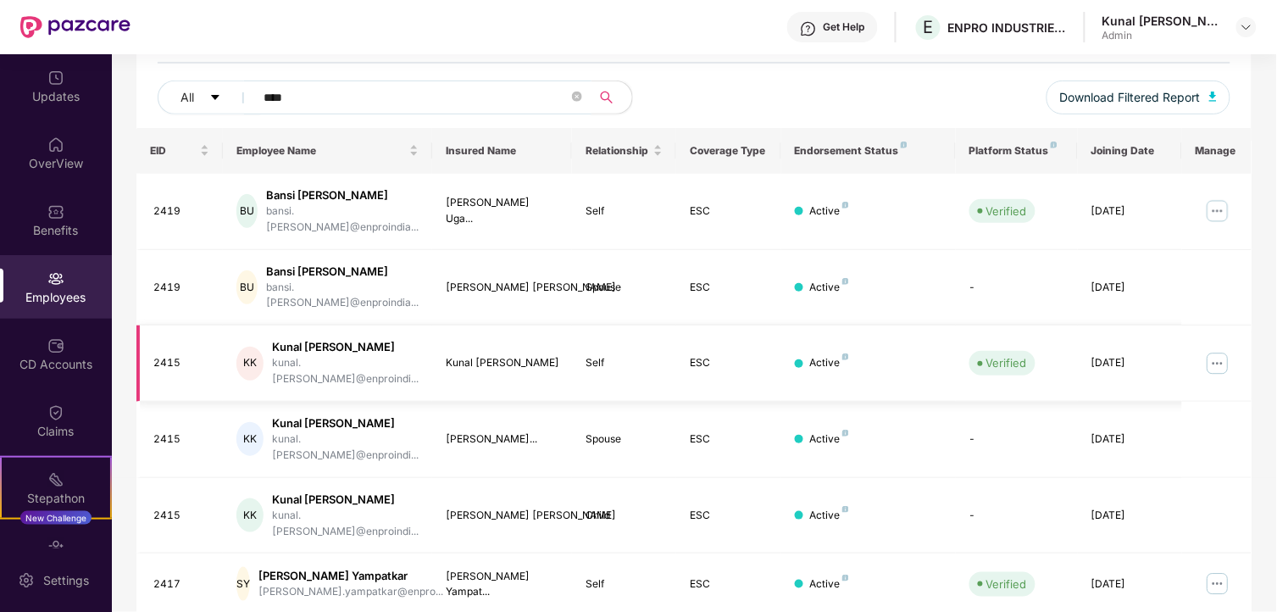
type input "****"
click at [1218, 350] on img at bounding box center [1217, 363] width 27 height 27
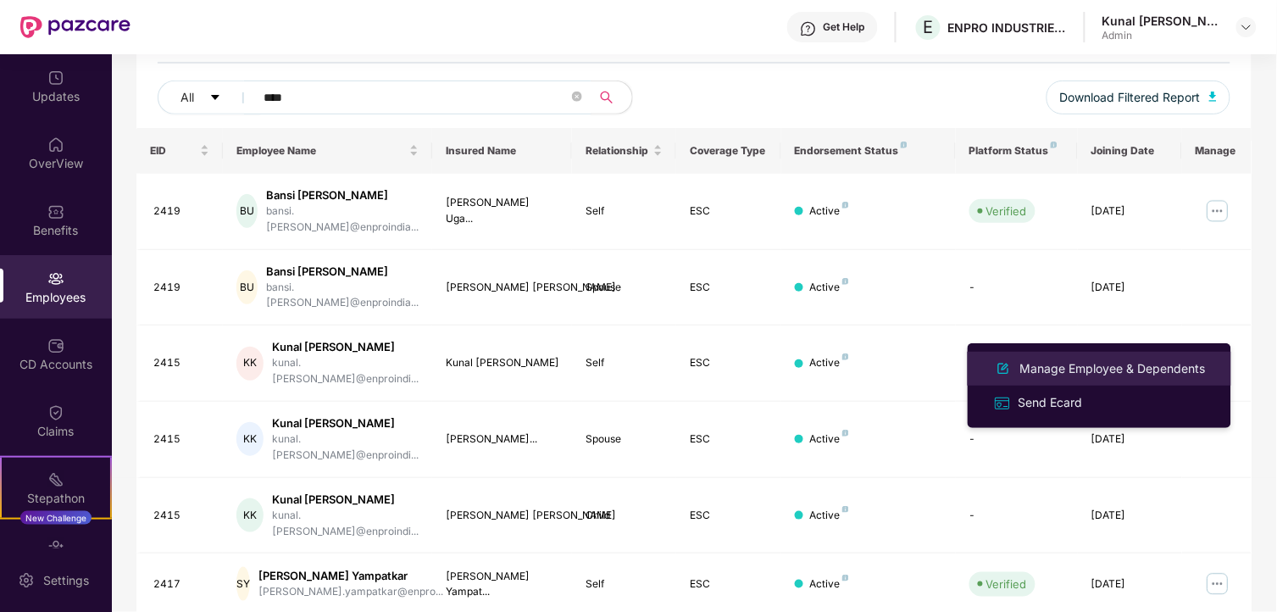
click at [1120, 364] on div "Manage Employee & Dependents" at bounding box center [1113, 368] width 192 height 19
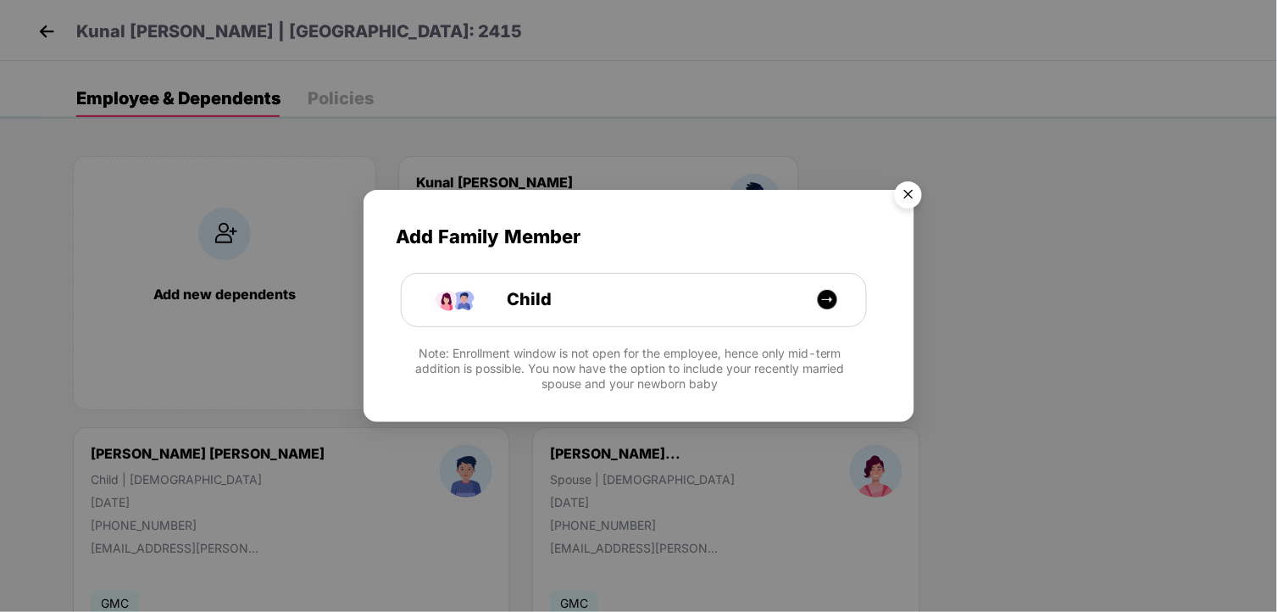
click at [905, 201] on img "Close" at bounding box center [908, 197] width 47 height 47
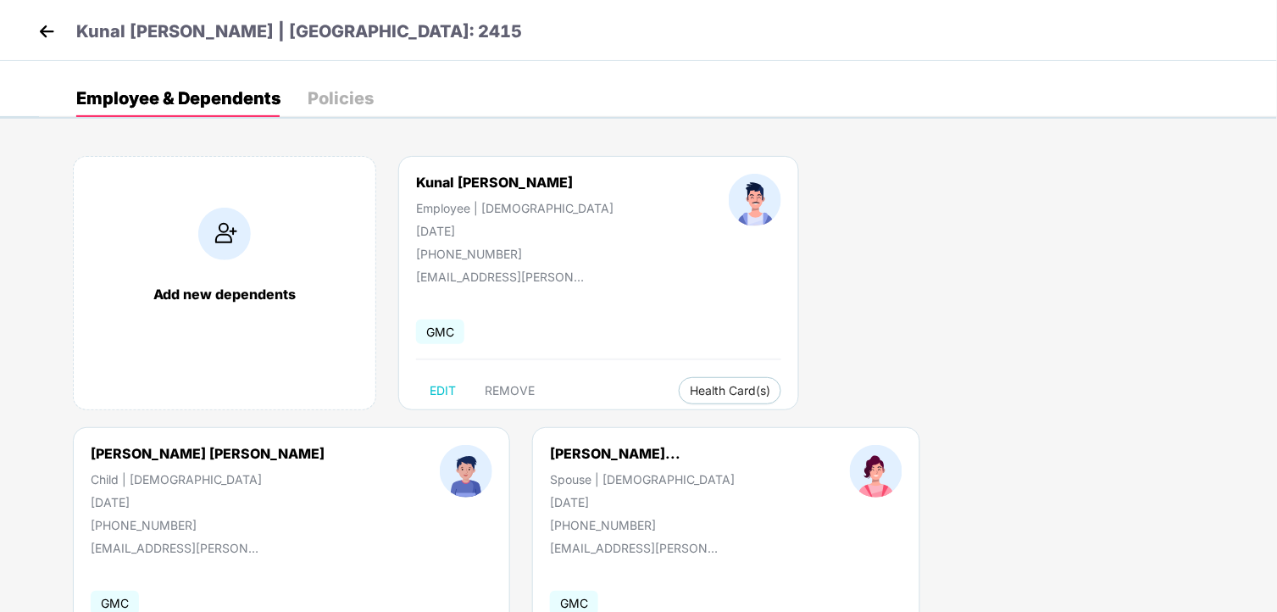
click at [57, 26] on img at bounding box center [46, 31] width 25 height 25
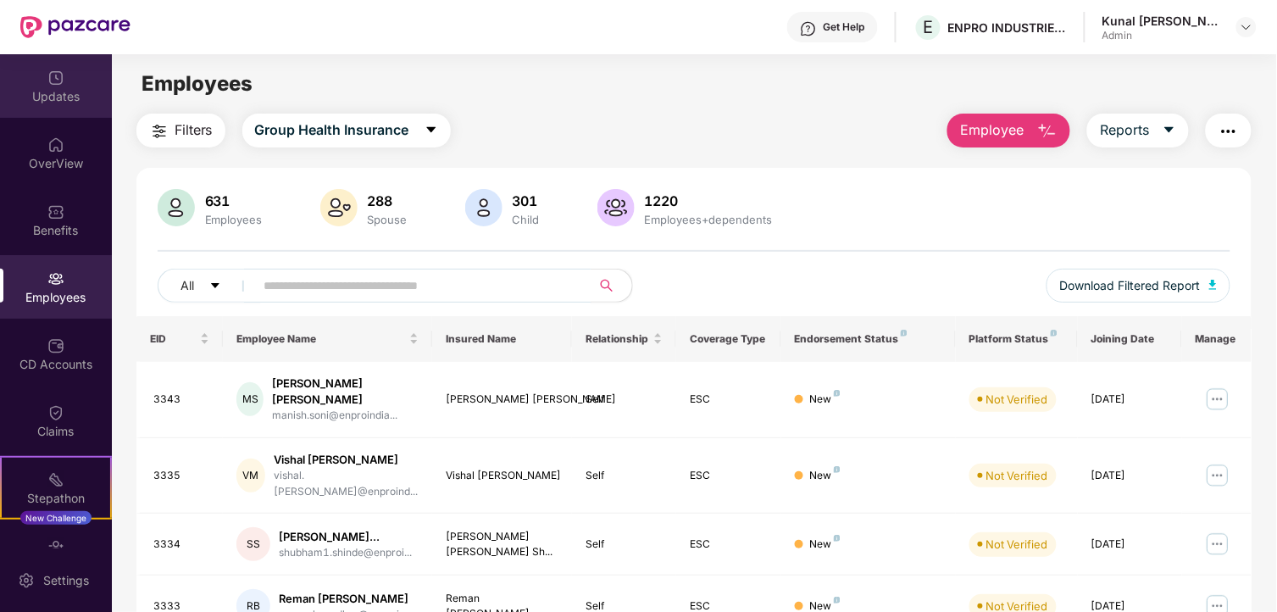
click at [39, 77] on div "Updates" at bounding box center [56, 86] width 112 height 64
